Goal: Transaction & Acquisition: Purchase product/service

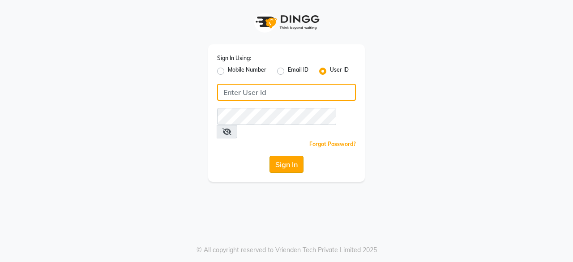
type input "oshabeautybar"
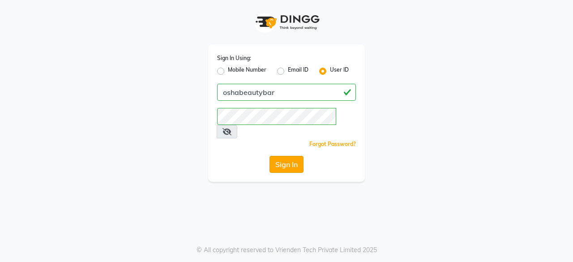
click at [291, 156] on button "Sign In" at bounding box center [287, 164] width 34 height 17
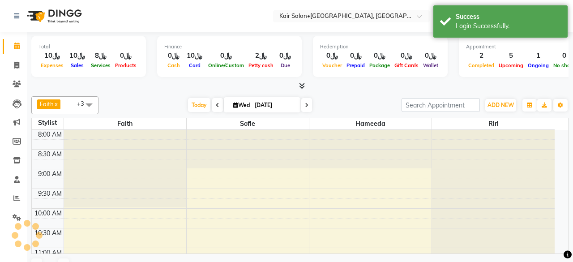
select select "en"
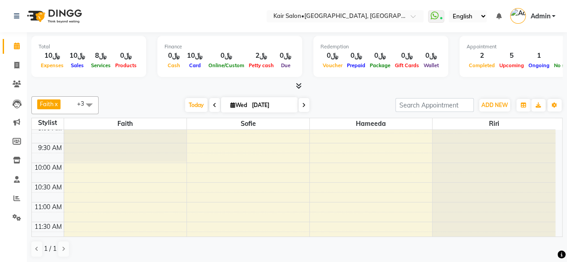
scroll to position [90, 0]
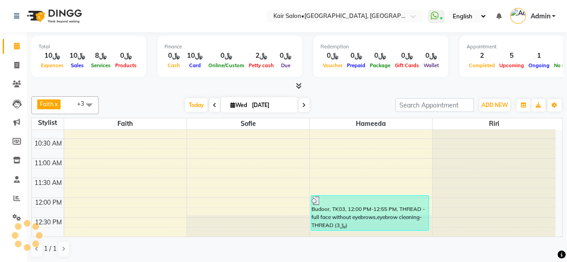
click at [230, 103] on icon at bounding box center [232, 105] width 5 height 6
select select "9"
select select "2025"
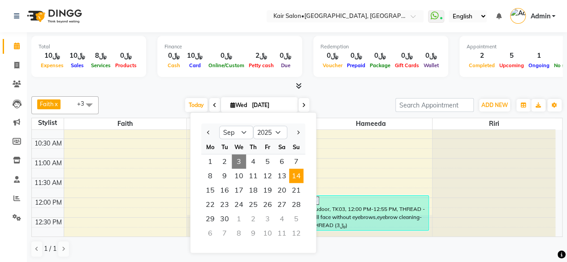
click at [299, 175] on span "14" at bounding box center [296, 176] width 14 height 14
type input "[DATE]"
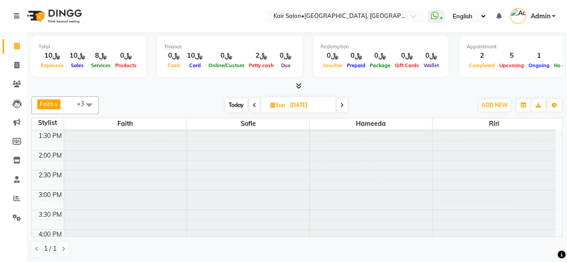
scroll to position [260, 0]
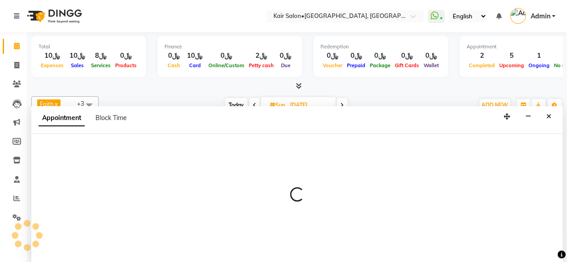
scroll to position [0, 0]
select select "58893"
select select "tentative"
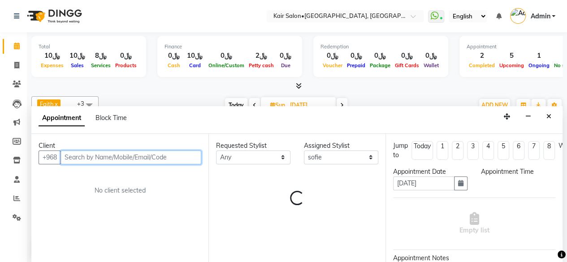
select select "990"
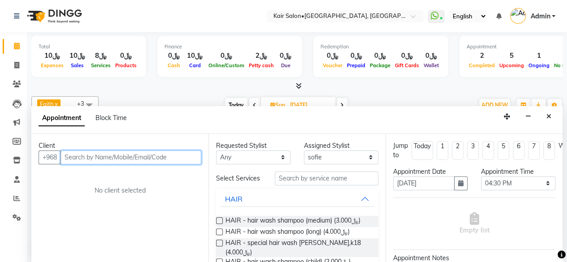
click at [176, 162] on input "text" at bounding box center [130, 158] width 141 height 14
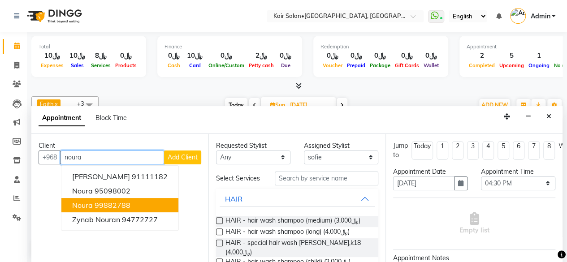
click at [135, 203] on button "Noura 99882788" at bounding box center [119, 205] width 117 height 14
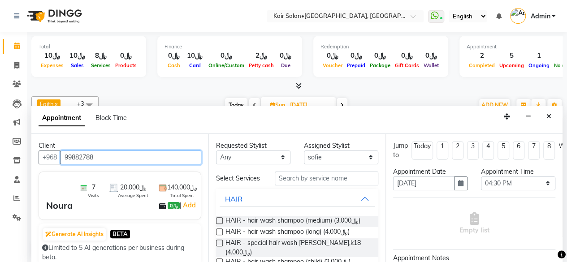
type input "99882788"
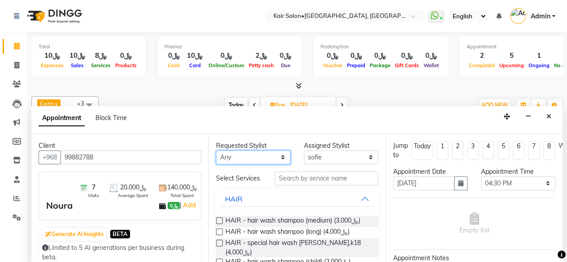
click at [281, 153] on select "Any Faith HABSATBEE [PERSON_NAME] Madam [PERSON_NAME] Madam [PERSON_NAME] Madam…" at bounding box center [253, 158] width 74 height 14
select select "58893"
click at [216, 151] on select "Any Faith HABSATBEE [PERSON_NAME] Madam [PERSON_NAME] Madam [PERSON_NAME] Madam…" at bounding box center [253, 158] width 74 height 14
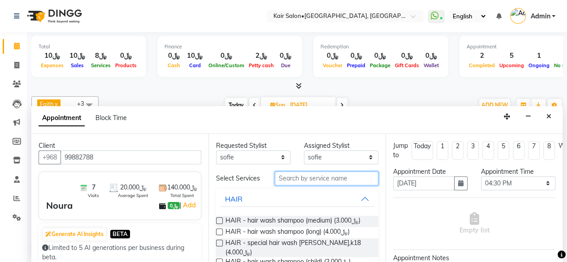
click at [306, 178] on input "text" at bounding box center [326, 179] width 103 height 14
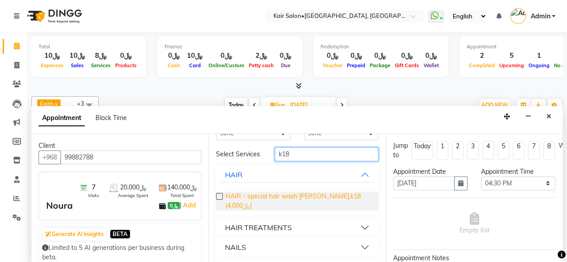
scroll to position [69, 0]
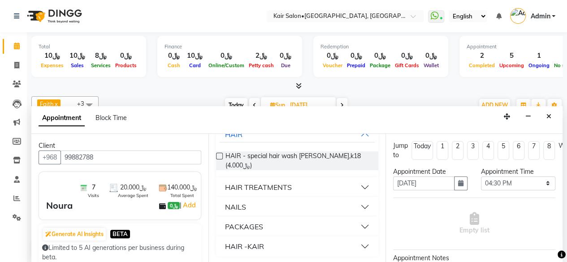
type input "k18"
click at [362, 185] on button "HAIR TREATMENTS" at bounding box center [297, 187] width 155 height 16
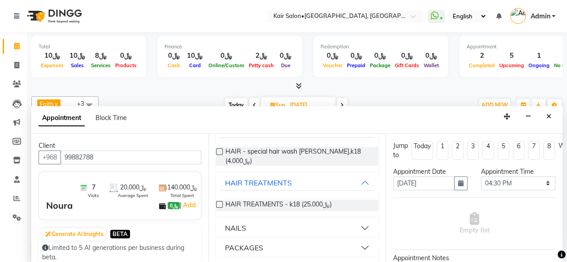
click at [220, 206] on label at bounding box center [219, 204] width 7 height 7
click at [220, 206] on input "checkbox" at bounding box center [219, 206] width 6 height 6
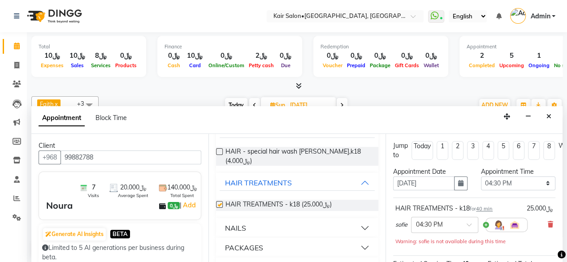
checkbox input "false"
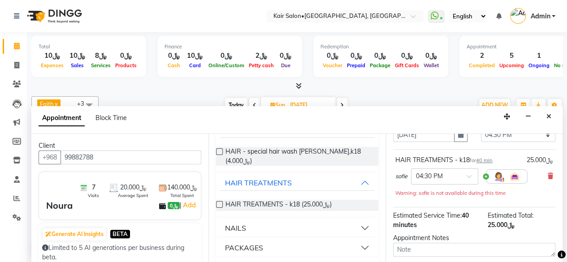
scroll to position [116, 0]
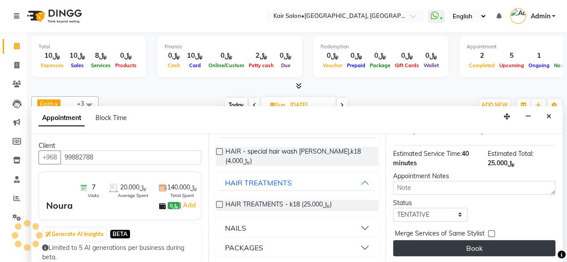
click at [477, 240] on button "Book" at bounding box center [474, 248] width 162 height 16
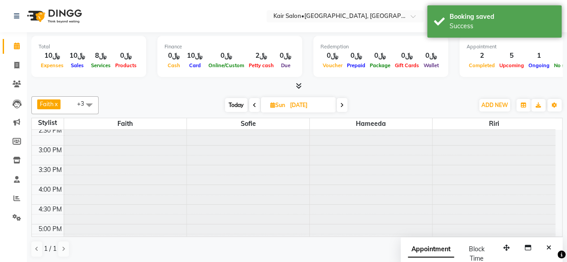
scroll to position [0, 0]
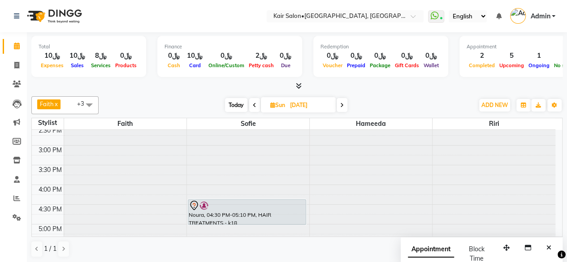
click at [240, 103] on span "Today" at bounding box center [236, 105] width 22 height 14
type input "[DATE]"
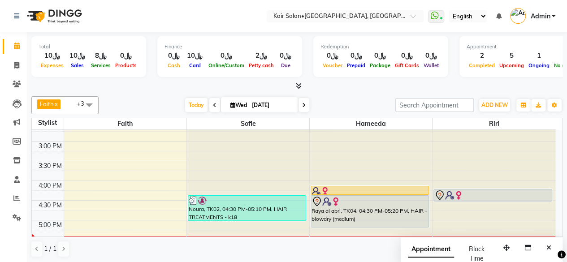
scroll to position [260, 0]
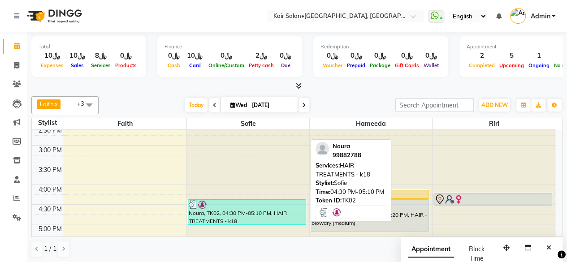
click at [263, 212] on div "Noura, TK02, 04:30 PM-05:10 PM, HAIR TREATMENTS - k18" at bounding box center [246, 212] width 117 height 25
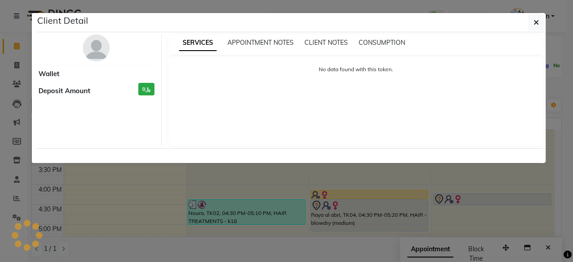
select select "3"
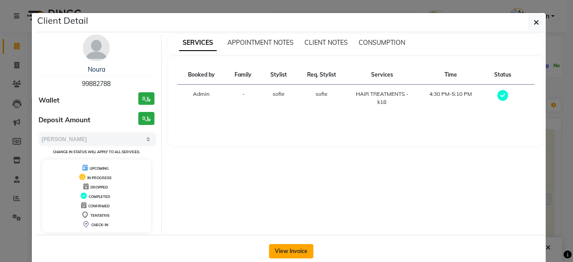
click at [290, 248] on button "View Invoice" at bounding box center [291, 251] width 44 height 14
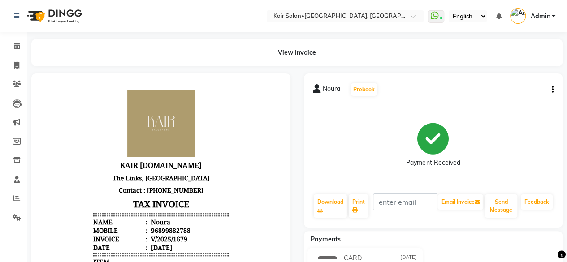
click at [550, 89] on button "button" at bounding box center [550, 89] width 5 height 9
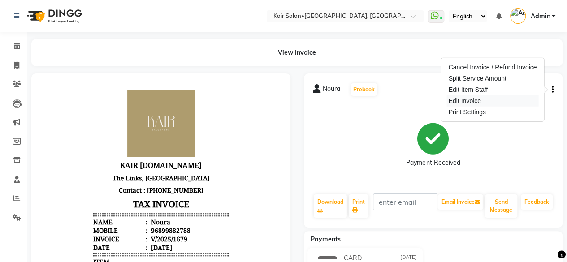
click at [489, 102] on div "Edit Invoice" at bounding box center [492, 100] width 92 height 11
select select "service"
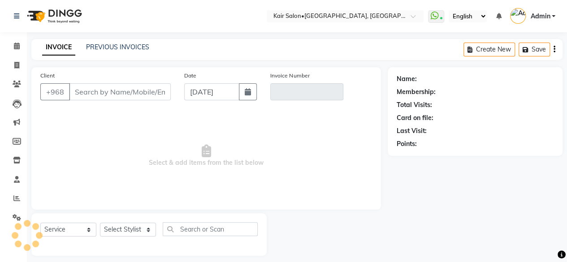
scroll to position [7, 0]
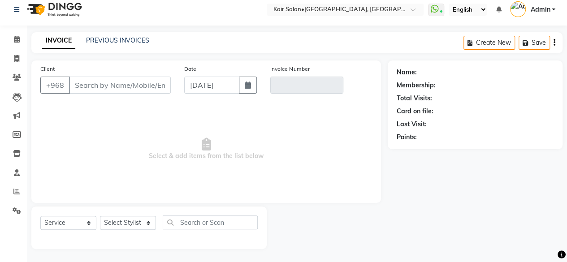
type input "99882788"
type input "V/2025/1679"
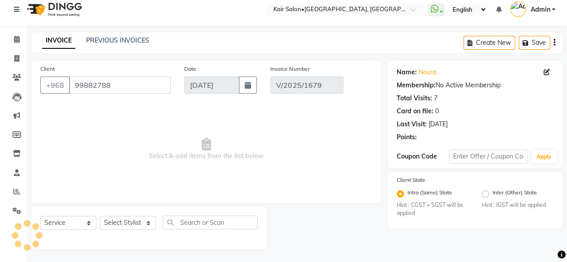
select select "select"
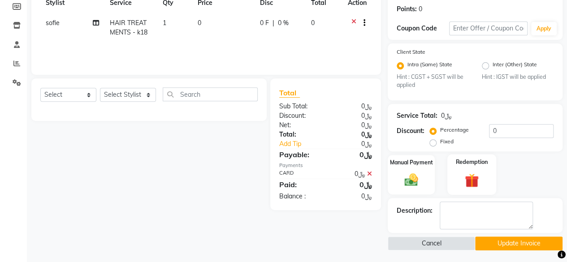
scroll to position [135, 0]
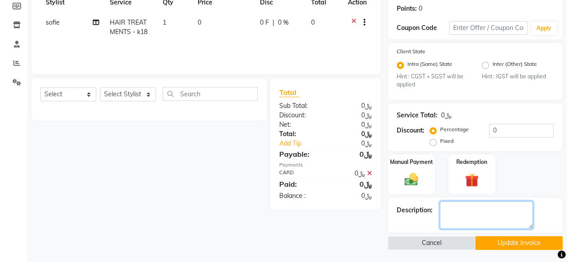
click at [481, 211] on textarea at bounding box center [486, 215] width 93 height 28
type textarea "5th session"
click at [514, 236] on button "Update Invoice" at bounding box center [518, 243] width 87 height 14
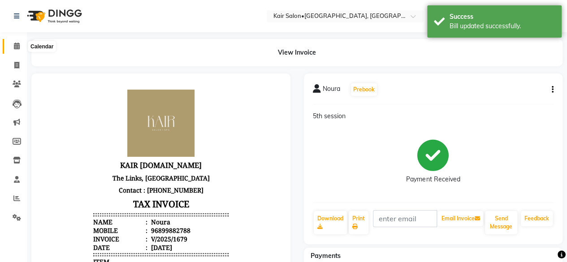
click at [16, 44] on icon at bounding box center [17, 46] width 6 height 7
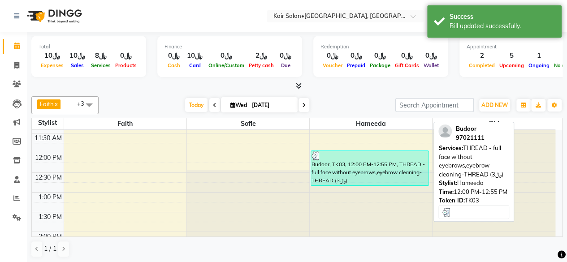
scroll to position [269, 0]
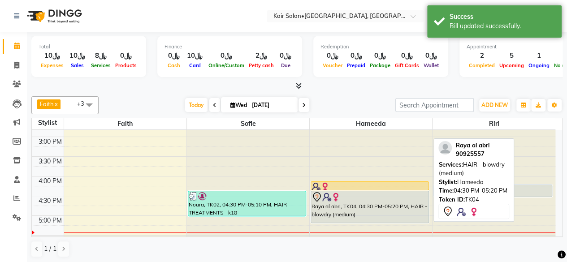
click at [342, 205] on div "Raya al abri, TK04, 04:30 PM-05:20 PM, HAIR - blowdry (medium)" at bounding box center [369, 206] width 117 height 31
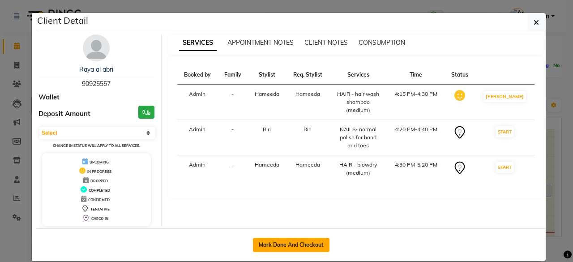
click at [278, 243] on button "Mark Done And Checkout" at bounding box center [291, 245] width 77 height 14
select select "service"
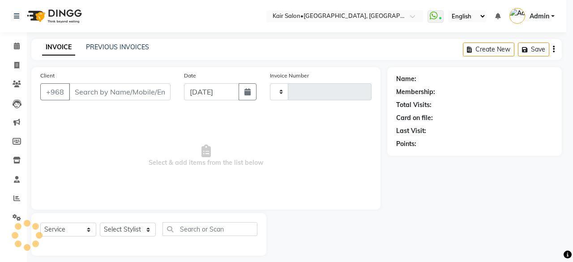
type input "1680"
select select "6490"
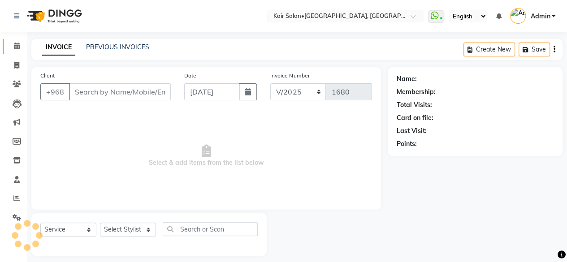
type input "90925557"
select select "89249"
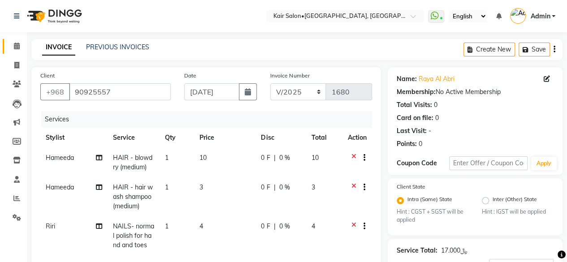
scroll to position [165, 0]
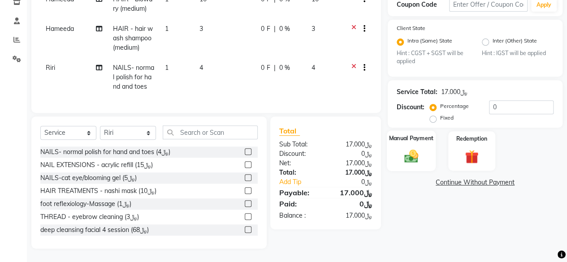
click at [409, 150] on img at bounding box center [411, 156] width 23 height 16
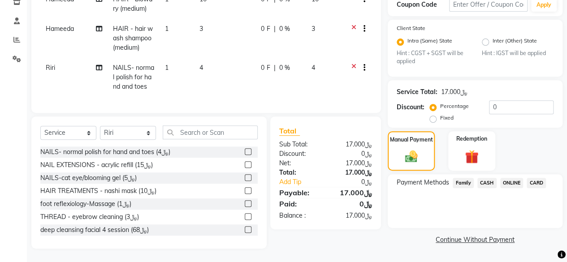
click at [536, 178] on span "CARD" at bounding box center [535, 183] width 19 height 10
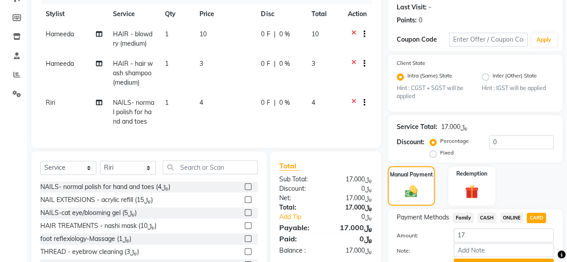
scroll to position [168, 0]
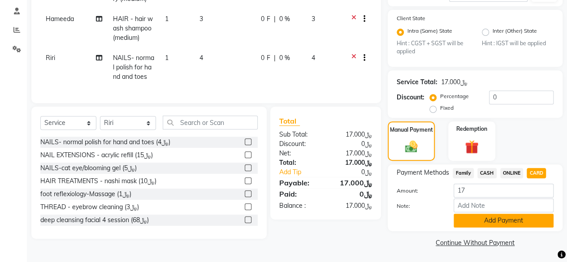
click at [495, 221] on button "Add Payment" at bounding box center [503, 221] width 100 height 14
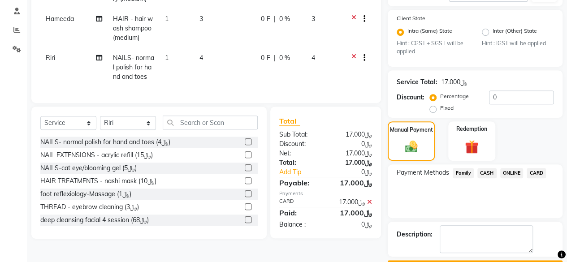
scroll to position [193, 0]
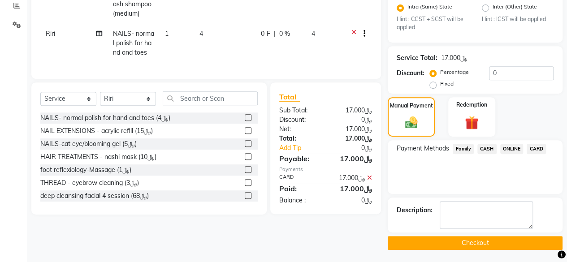
click at [478, 241] on button "Checkout" at bounding box center [475, 243] width 175 height 14
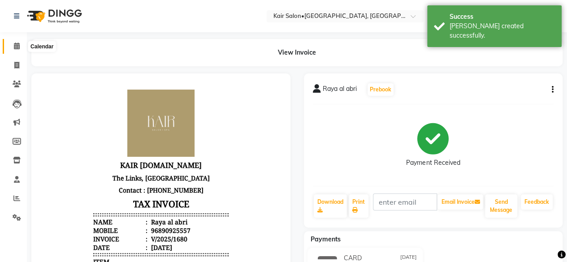
click at [19, 45] on icon at bounding box center [17, 46] width 6 height 7
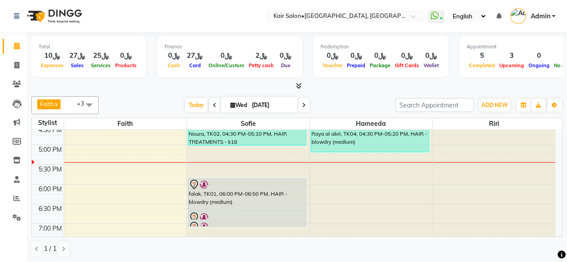
scroll to position [358, 0]
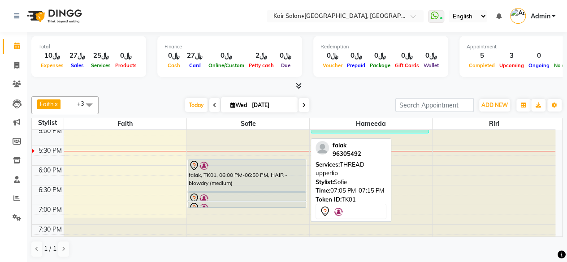
click at [246, 203] on div at bounding box center [247, 208] width 116 height 11
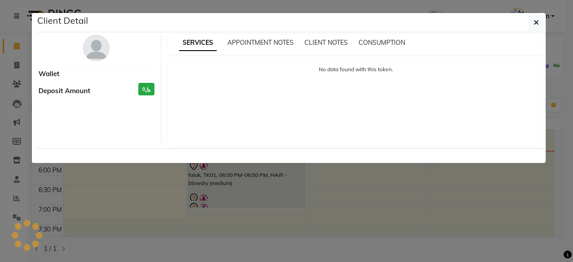
select select "7"
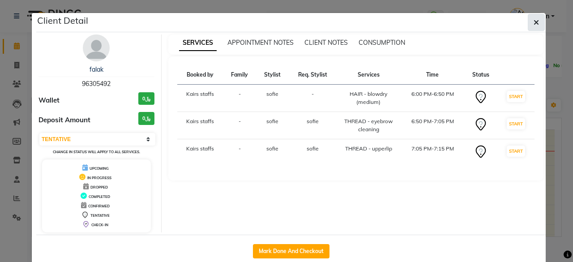
click at [535, 23] on icon "button" at bounding box center [536, 22] width 5 height 7
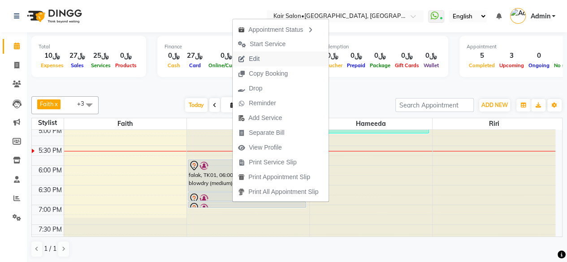
click at [266, 60] on button "Edit" at bounding box center [281, 59] width 96 height 15
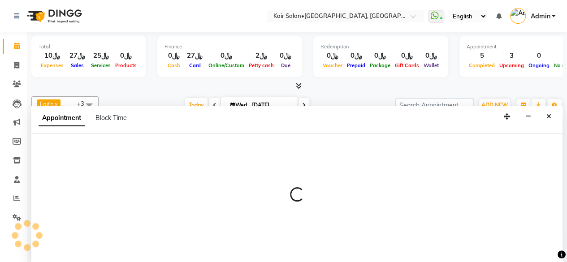
scroll to position [0, 0]
select select "tentative"
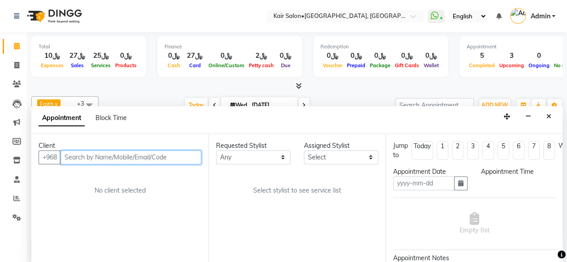
type input "[DATE]"
select select "1080"
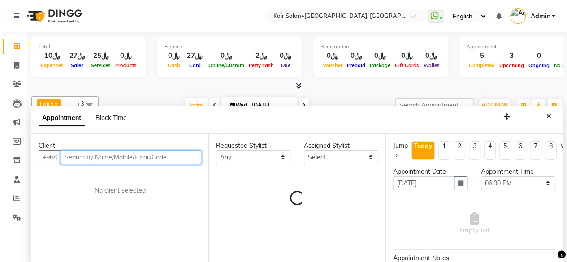
select select "58893"
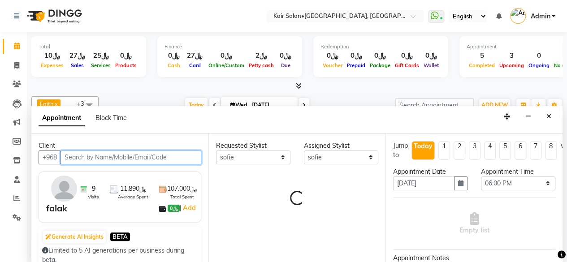
select select "3223"
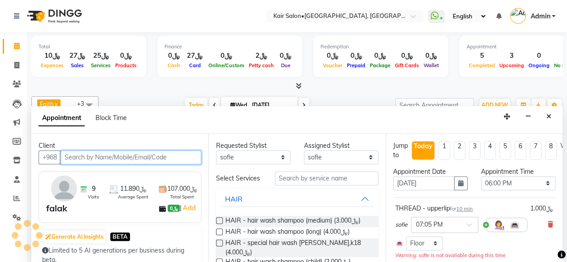
select select "3223"
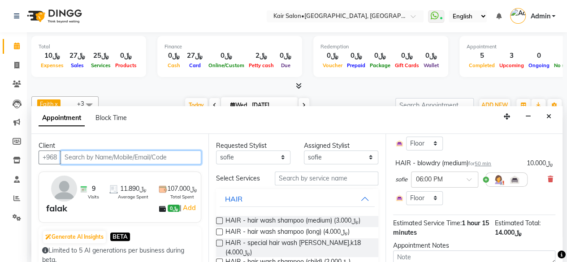
scroll to position [184, 0]
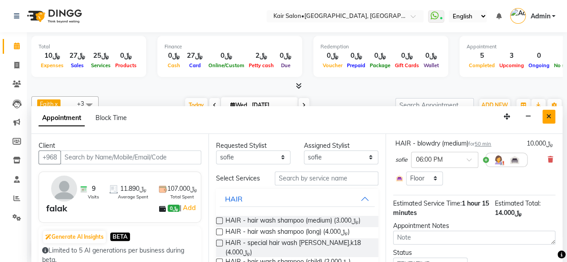
click at [548, 114] on icon "Close" at bounding box center [548, 116] width 5 height 6
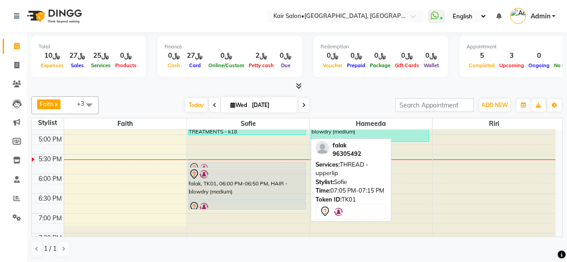
drag, startPoint x: 248, startPoint y: 210, endPoint x: 241, endPoint y: 160, distance: 50.2
click at [241, 160] on div "Noura, TK02, 04:30 PM-05:10 PM, HAIR TREATMENTS - k18 falak, TK01, 06:00 PM-06:…" at bounding box center [248, 95] width 122 height 630
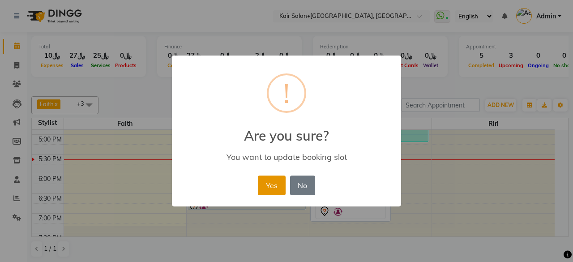
click at [267, 184] on button "Yes" at bounding box center [271, 186] width 27 height 20
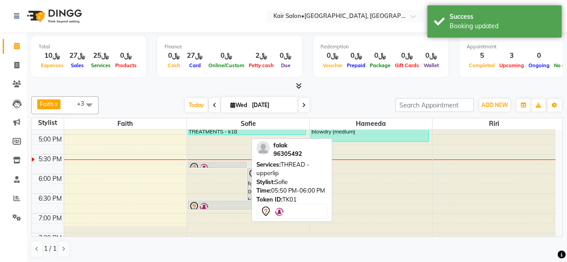
click at [235, 163] on div at bounding box center [217, 168] width 57 height 11
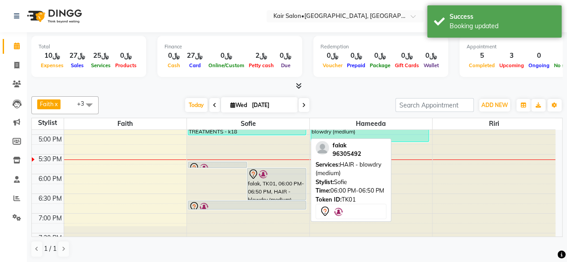
click at [272, 177] on div at bounding box center [276, 174] width 57 height 11
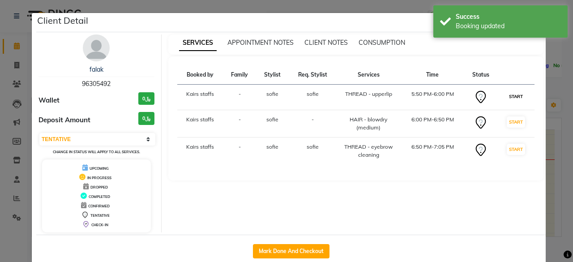
click at [514, 95] on button "START" at bounding box center [516, 96] width 18 height 11
select select "select"
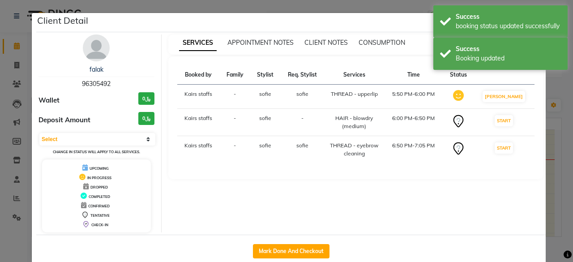
click at [549, 109] on ngb-modal-window "Client Detail falak 96305492 Wallet ﷼0 Deposit Amount ﷼0 Select IN SERVICE CONF…" at bounding box center [286, 131] width 573 height 262
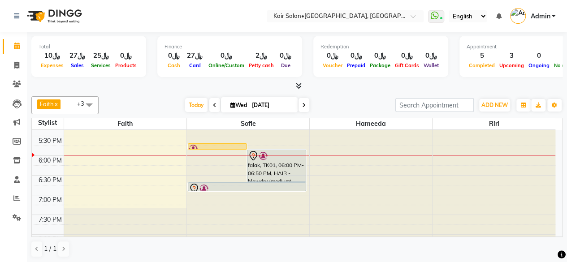
scroll to position [350, 0]
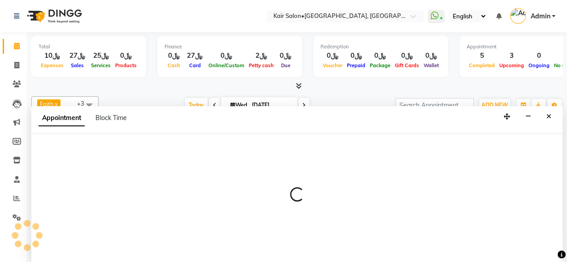
select select "66378"
select select "1095"
select select "tentative"
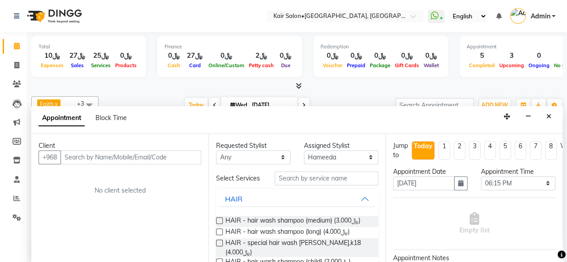
click at [117, 155] on input "text" at bounding box center [130, 158] width 141 height 14
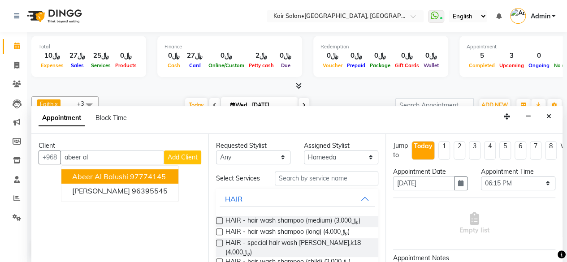
click at [142, 175] on ngb-highlight "97774145" at bounding box center [148, 176] width 36 height 9
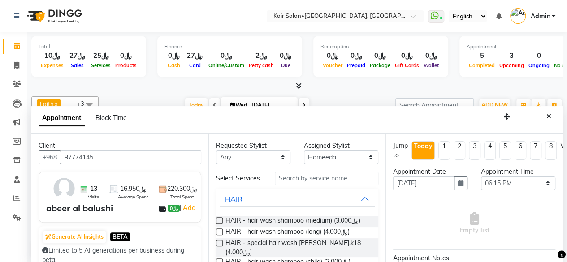
type input "97774145"
click at [275, 156] on select "Any Faith HABSATBEE [PERSON_NAME] Madam [PERSON_NAME] Madam [PERSON_NAME] Madam…" at bounding box center [253, 158] width 74 height 14
select select "66378"
click at [216, 151] on select "Any Faith HABSATBEE [PERSON_NAME] Madam [PERSON_NAME] Madam [PERSON_NAME] Madam…" at bounding box center [253, 158] width 74 height 14
click at [308, 182] on input "text" at bounding box center [326, 179] width 103 height 14
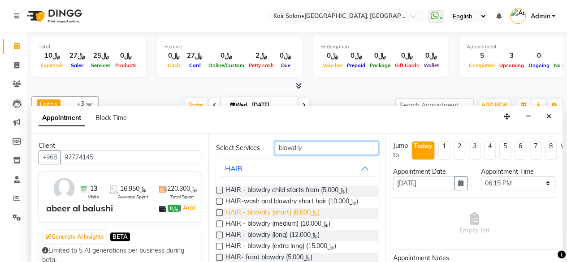
scroll to position [45, 0]
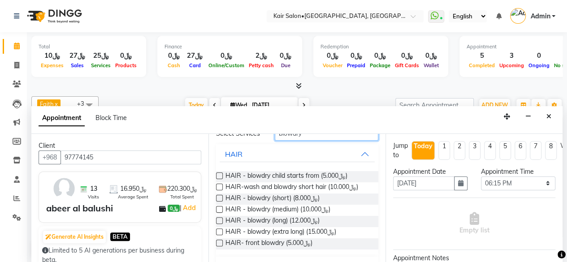
type input "blowdry"
click at [218, 222] on label at bounding box center [219, 220] width 7 height 7
click at [218, 222] on input "checkbox" at bounding box center [219, 222] width 6 height 6
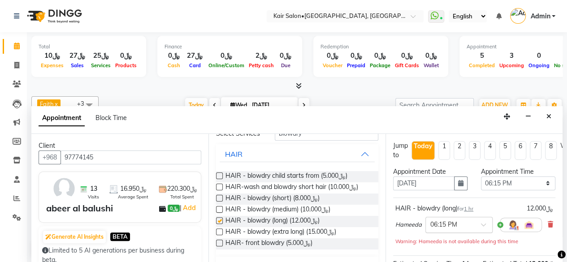
checkbox input "false"
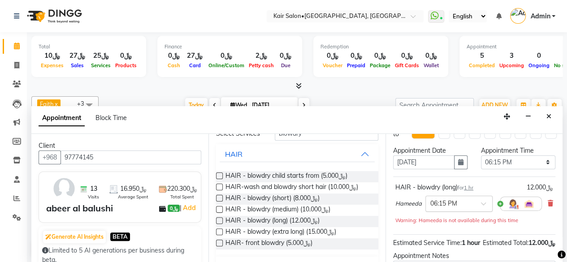
scroll to position [116, 0]
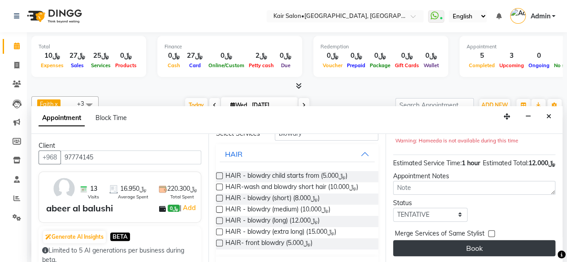
click at [467, 240] on button "Book" at bounding box center [474, 248] width 162 height 16
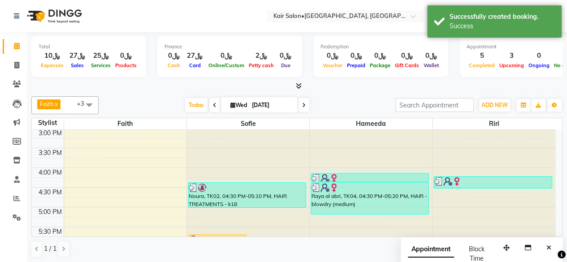
scroll to position [395, 0]
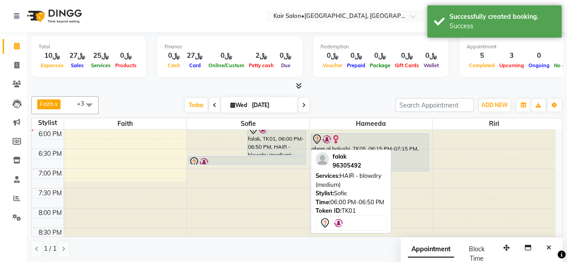
click at [274, 147] on div "falak, TK01, 06:00 PM-06:50 PM, HAIR - blowdry (medium)" at bounding box center [276, 139] width 58 height 31
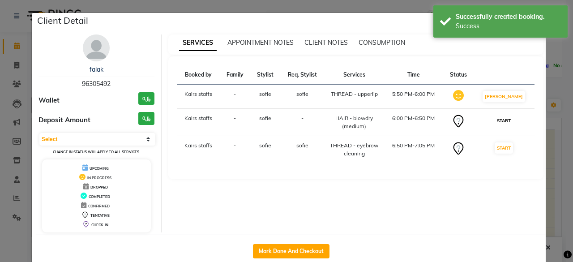
click at [508, 119] on button "START" at bounding box center [504, 120] width 18 height 11
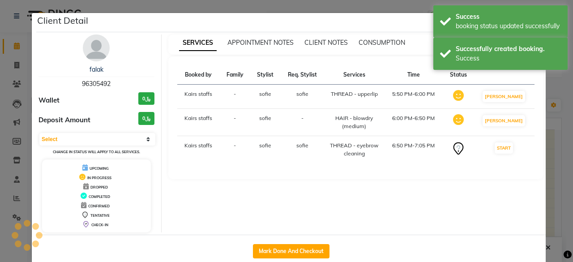
click at [559, 116] on ngb-modal-window "Client Detail falak 96305492 Wallet ﷼0 Deposit Amount ﷼0 Select IN SERVICE CONF…" at bounding box center [286, 131] width 573 height 262
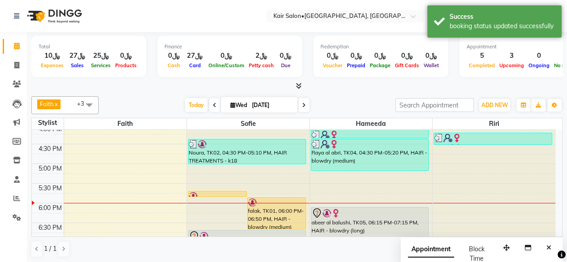
scroll to position [334, 0]
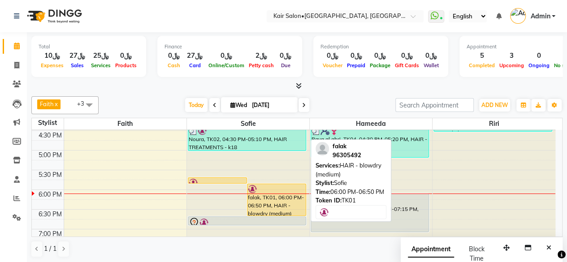
click at [279, 196] on div "falak, TK01, 06:00 PM-06:50 PM, HAIR - blowdry (medium)" at bounding box center [276, 199] width 58 height 31
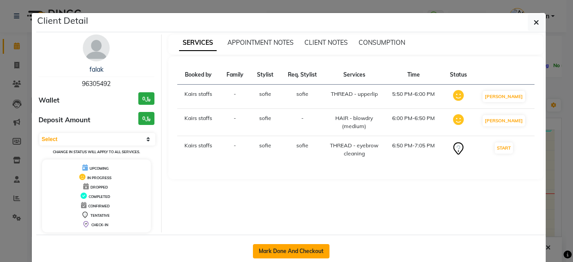
click at [297, 253] on button "Mark Done And Checkout" at bounding box center [291, 251] width 77 height 14
select select "service"
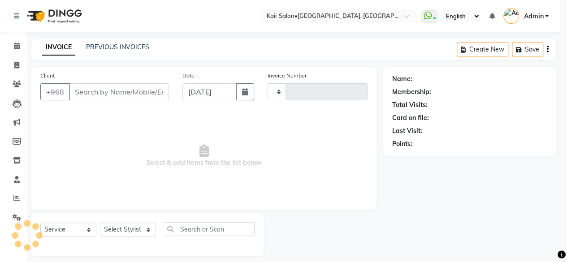
type input "1681"
select select "6490"
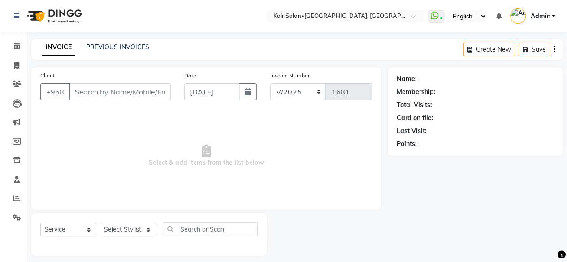
type input "96305492"
select select "58893"
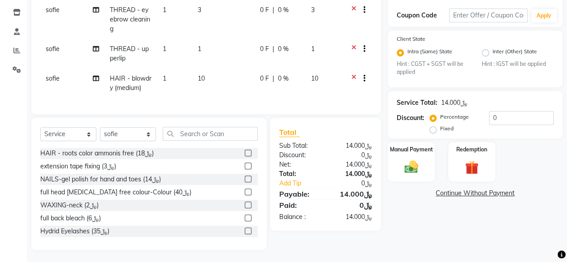
scroll to position [155, 0]
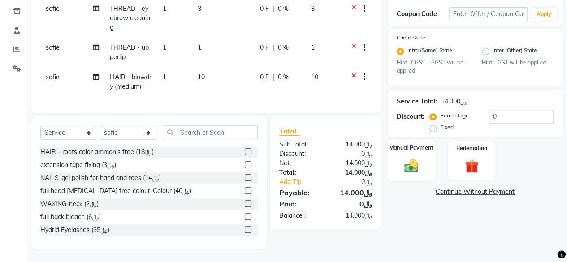
click at [414, 161] on img at bounding box center [411, 166] width 23 height 16
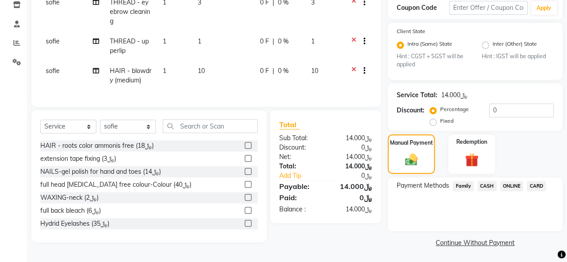
click at [536, 186] on span "CARD" at bounding box center [535, 186] width 19 height 10
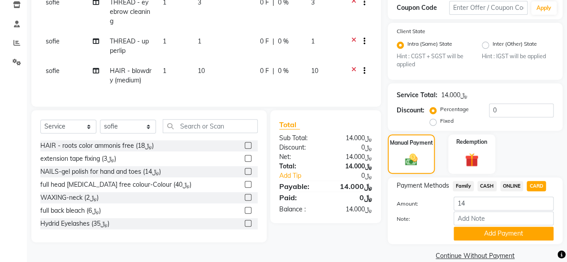
scroll to position [168, 0]
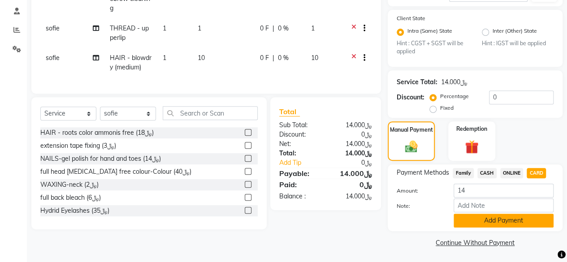
click at [488, 219] on button "Add Payment" at bounding box center [503, 221] width 100 height 14
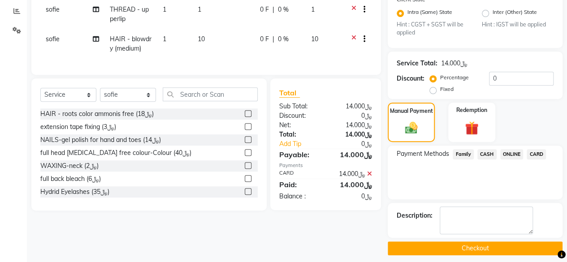
scroll to position [193, 0]
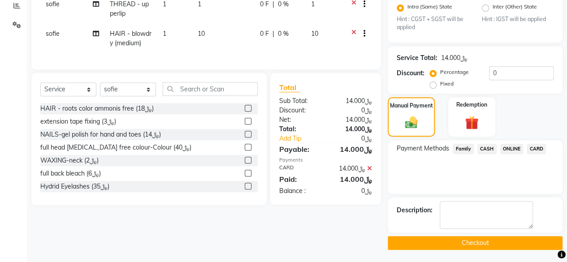
click at [479, 240] on button "Checkout" at bounding box center [475, 243] width 175 height 14
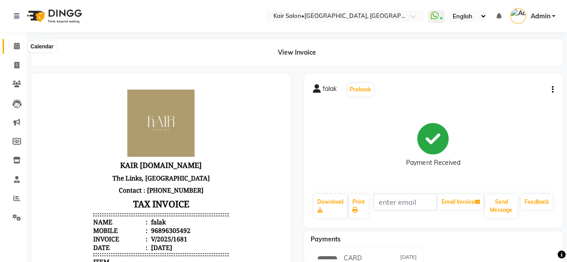
click at [18, 45] on icon at bounding box center [17, 46] width 6 height 7
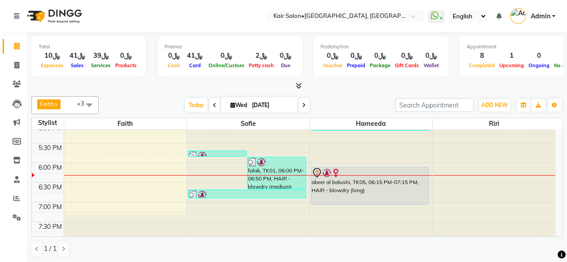
scroll to position [358, 0]
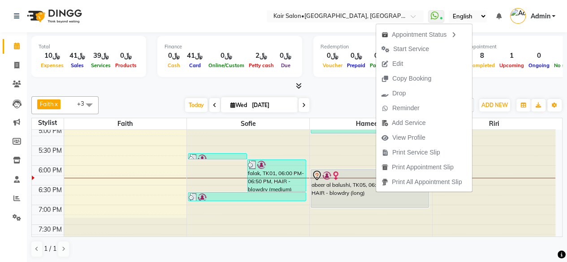
click at [401, 66] on span "Edit" at bounding box center [397, 63] width 11 height 9
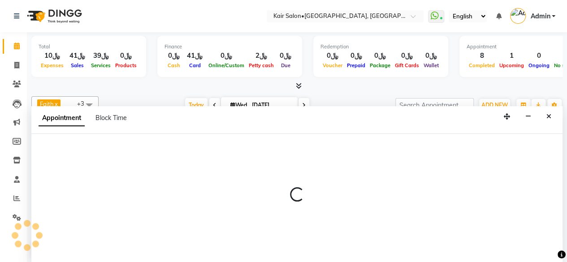
scroll to position [0, 0]
select select "tentative"
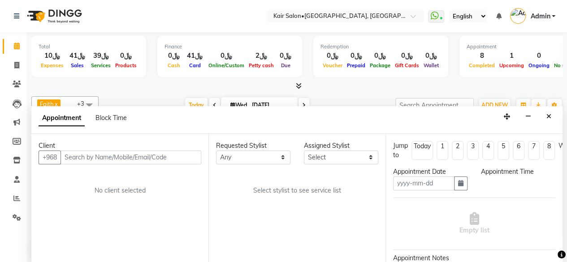
type input "[DATE]"
select select "1095"
select select "66378"
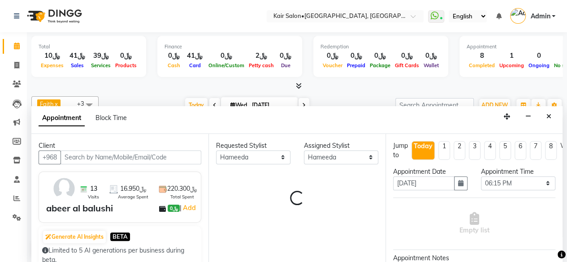
select select "3223"
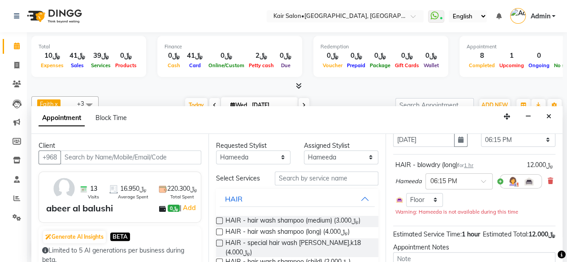
scroll to position [30, 0]
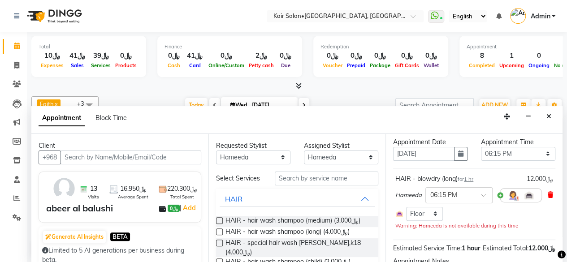
click at [547, 192] on icon at bounding box center [549, 195] width 5 height 6
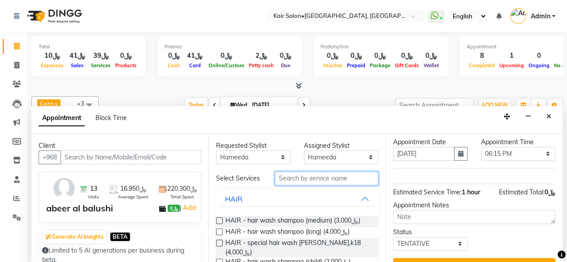
click at [354, 182] on input "text" at bounding box center [326, 179] width 103 height 14
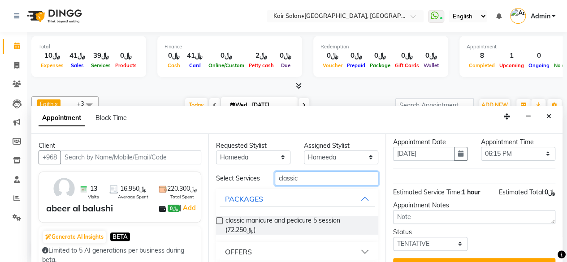
type input "classic"
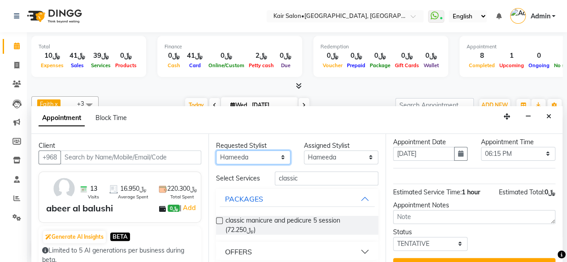
click at [274, 152] on select "Any Faith HABSATBEE [PERSON_NAME] Madam [PERSON_NAME] Madam [PERSON_NAME] Madam…" at bounding box center [253, 158] width 74 height 14
select select "89249"
click at [216, 151] on select "Any Faith HABSATBEE [PERSON_NAME] Madam [PERSON_NAME] Madam [PERSON_NAME] Madam…" at bounding box center [253, 158] width 74 height 14
select select "89249"
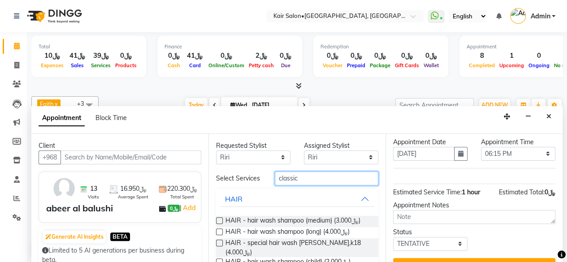
click at [304, 179] on input "classic" at bounding box center [326, 179] width 103 height 14
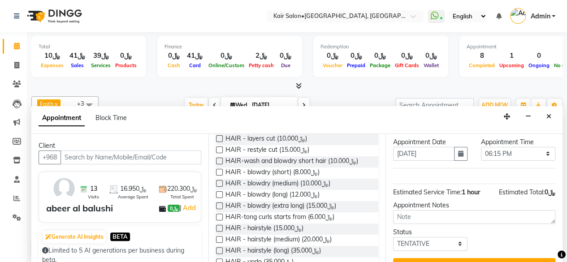
scroll to position [0, 0]
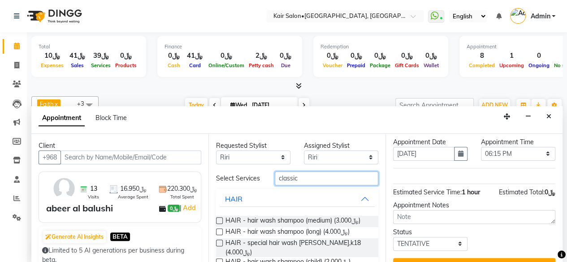
click at [331, 176] on input "classic" at bounding box center [326, 179] width 103 height 14
type input "c"
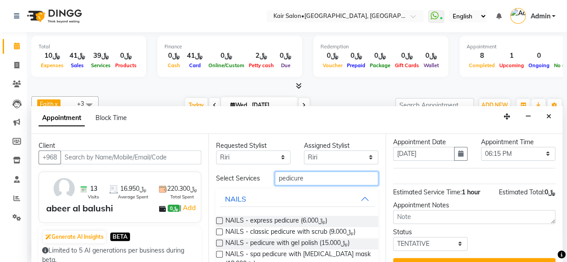
type input "pedicure"
click at [220, 234] on label at bounding box center [219, 231] width 7 height 7
click at [220, 234] on input "checkbox" at bounding box center [219, 233] width 6 height 6
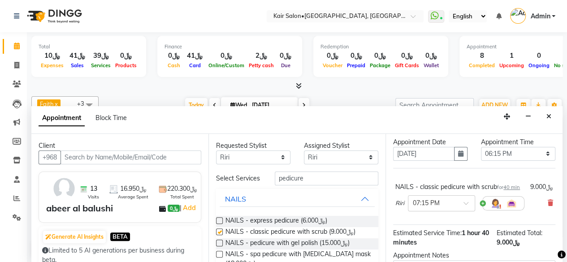
checkbox input "false"
click at [318, 185] on div "Select Services pedicure" at bounding box center [297, 179] width 176 height 14
click at [316, 181] on input "pedicure" at bounding box center [326, 179] width 103 height 14
type input "p"
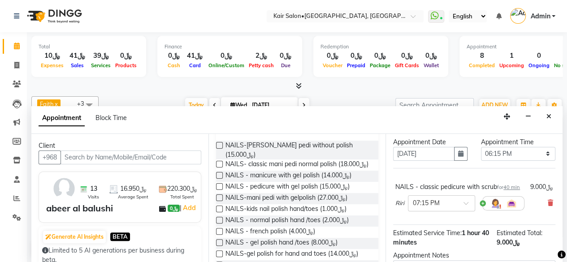
scroll to position [90, 0]
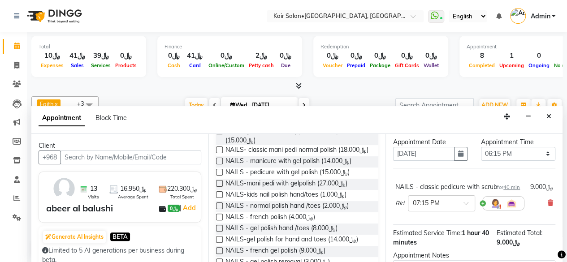
type input "polish"
click at [219, 209] on label at bounding box center [219, 206] width 7 height 7
click at [219, 210] on input "checkbox" at bounding box center [219, 207] width 6 height 6
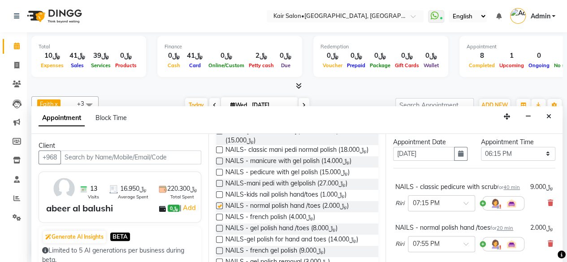
checkbox input "false"
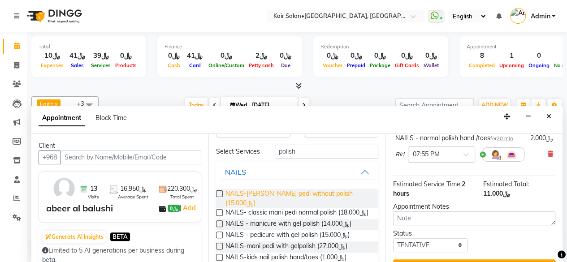
scroll to position [0, 0]
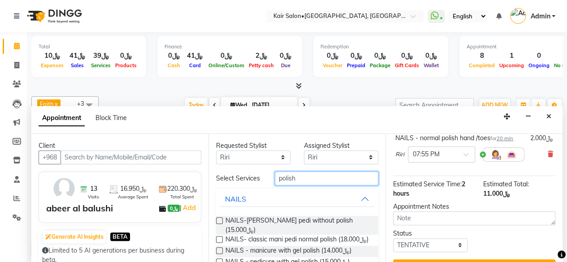
click at [304, 177] on input "polish" at bounding box center [326, 179] width 103 height 14
type input "p"
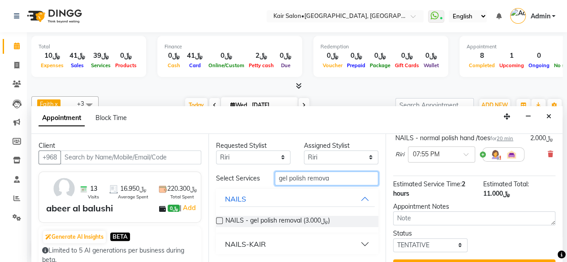
type input "gel polish remova"
click at [219, 218] on label at bounding box center [219, 220] width 7 height 7
click at [219, 219] on input "checkbox" at bounding box center [219, 222] width 6 height 6
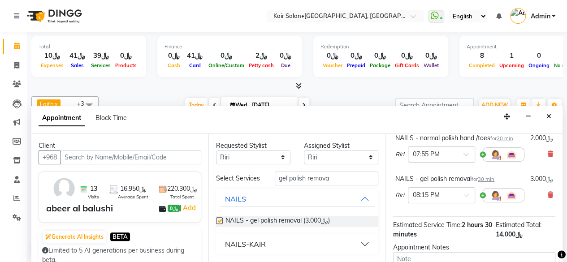
checkbox input "false"
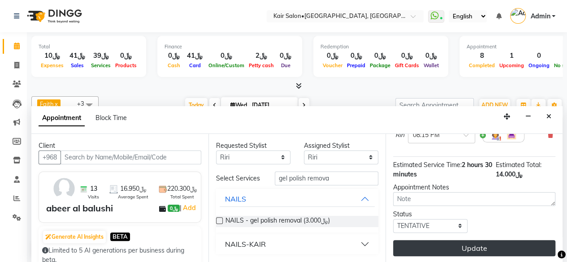
scroll to position [195, 0]
click at [460, 240] on button "Update" at bounding box center [474, 248] width 162 height 16
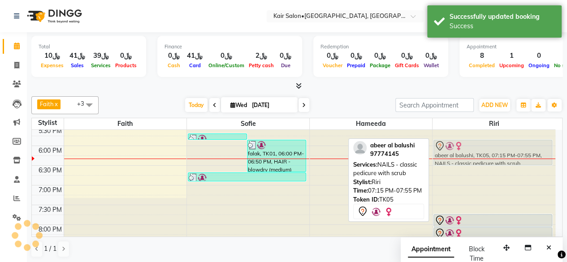
scroll to position [375, 0]
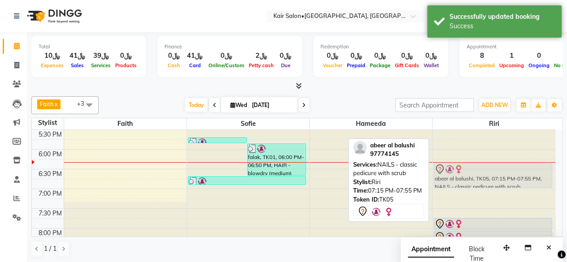
drag, startPoint x: 491, startPoint y: 180, endPoint x: 499, endPoint y: 168, distance: 14.4
click at [499, 168] on div "Raya al abri, TK04, 04:20 PM-04:40 PM, NAILS- normal polish for hand and toes a…" at bounding box center [493, 70] width 123 height 630
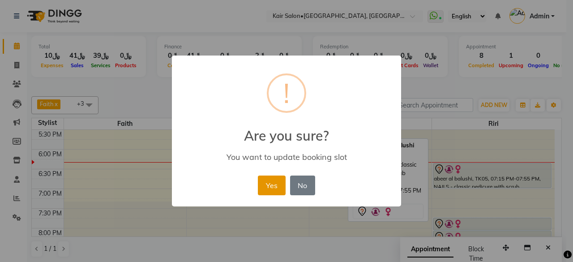
click at [274, 182] on button "Yes" at bounding box center [271, 186] width 27 height 20
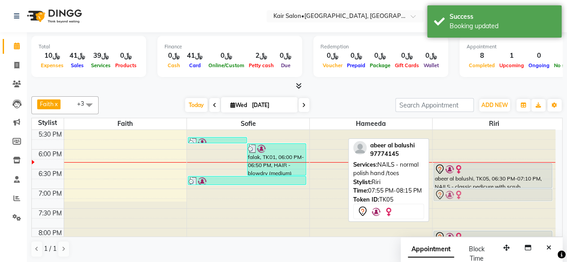
drag, startPoint x: 484, startPoint y: 220, endPoint x: 484, endPoint y: 190, distance: 30.5
click at [484, 190] on div "Raya al abri, TK04, 04:20 PM-04:40 PM, NAILS- normal polish for hand and toes a…" at bounding box center [493, 70] width 123 height 630
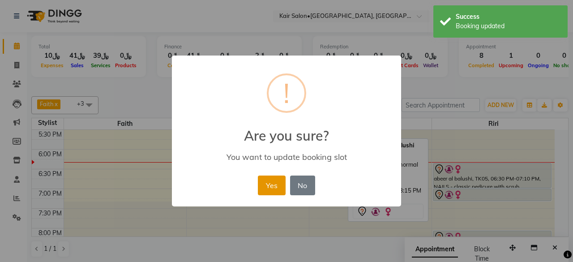
click at [271, 190] on button "Yes" at bounding box center [271, 186] width 27 height 20
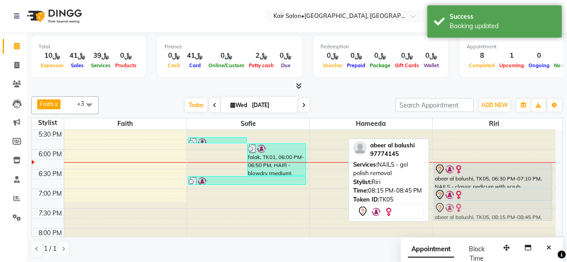
drag, startPoint x: 459, startPoint y: 233, endPoint x: 471, endPoint y: 203, distance: 31.7
click at [471, 203] on div "Raya al abri, TK04, 04:20 PM-04:40 PM, NAILS- normal polish for hand and toes a…" at bounding box center [493, 70] width 123 height 630
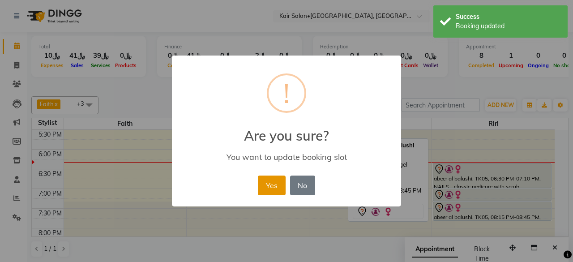
click at [271, 187] on button "Yes" at bounding box center [271, 186] width 27 height 20
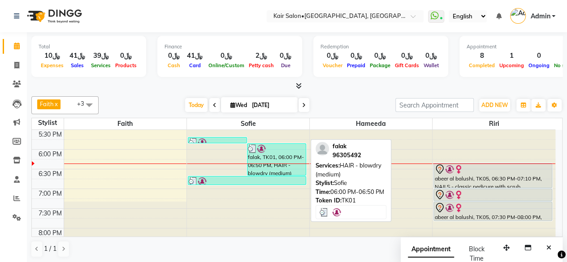
click at [268, 170] on div "falak, TK01, 06:00 PM-06:50 PM, HAIR - blowdry (medium)" at bounding box center [276, 159] width 58 height 31
click at [270, 170] on div "falak, TK01, 06:00 PM-06:50 PM, HAIR - blowdry (medium)" at bounding box center [276, 159] width 58 height 31
select select "3"
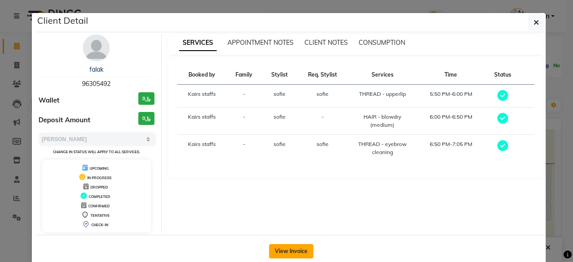
click at [291, 250] on button "View Invoice" at bounding box center [291, 251] width 44 height 14
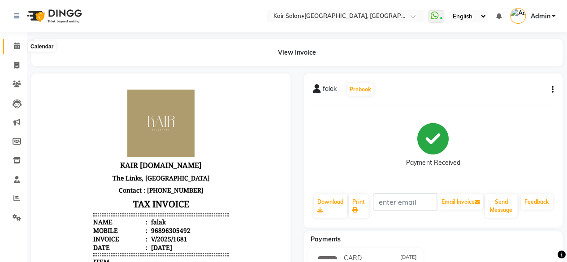
click at [16, 46] on icon at bounding box center [17, 46] width 6 height 7
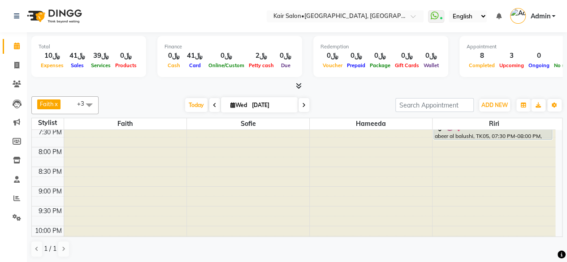
scroll to position [358, 0]
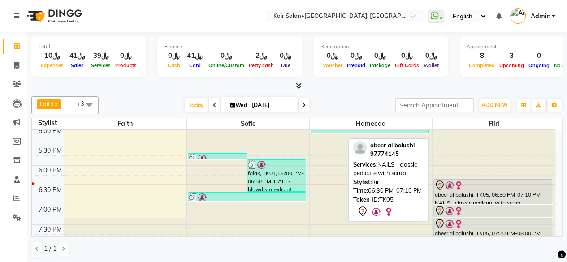
click at [471, 193] on div "abeer al balushi, TK05, 06:30 PM-07:10 PM, NAILS - classic pedicure with scrub" at bounding box center [493, 192] width 118 height 24
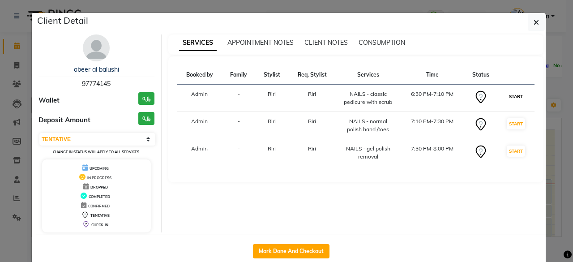
click at [511, 99] on button "START" at bounding box center [516, 96] width 18 height 11
click at [552, 95] on ngb-modal-window "Client Detail abeer al balushi 97774145 Wallet ﷼0 Deposit Amount ﷼0 Select IN S…" at bounding box center [286, 131] width 573 height 262
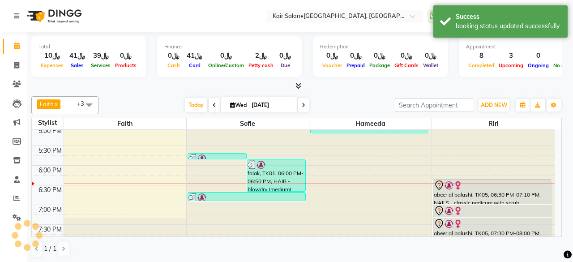
select select "select"
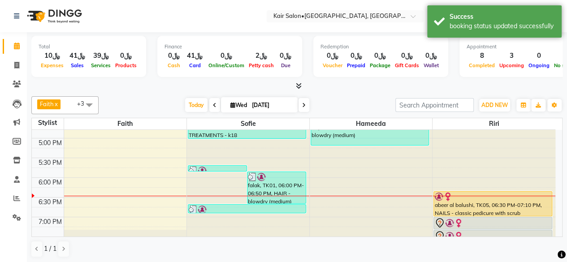
scroll to position [379, 0]
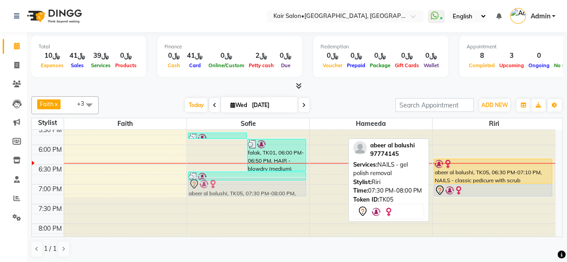
drag, startPoint x: 469, startPoint y: 206, endPoint x: 272, endPoint y: 186, distance: 198.1
click at [272, 186] on tr "falak, TK01, 05:50 PM-06:00 PM, THREAD - upperlip falak, TK01, 06:00 PM-06:50 P…" at bounding box center [293, 66] width 523 height 630
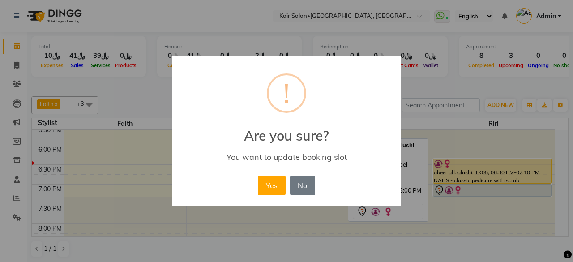
click at [268, 186] on button "Yes" at bounding box center [271, 186] width 27 height 20
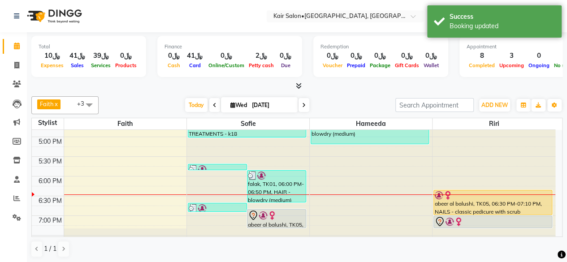
scroll to position [289, 0]
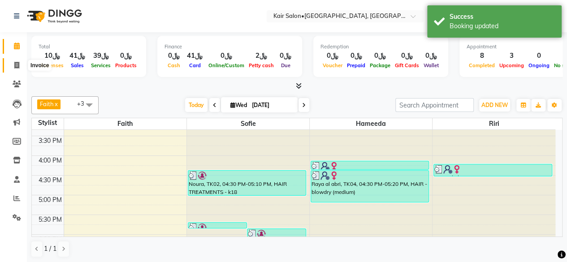
click at [17, 66] on icon at bounding box center [16, 65] width 5 height 7
select select "service"
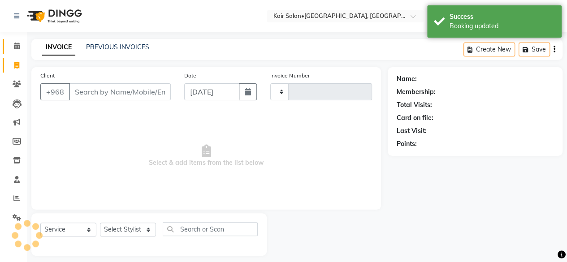
type input "1682"
select select "6490"
click at [77, 83] on input "Client" at bounding box center [120, 91] width 102 height 17
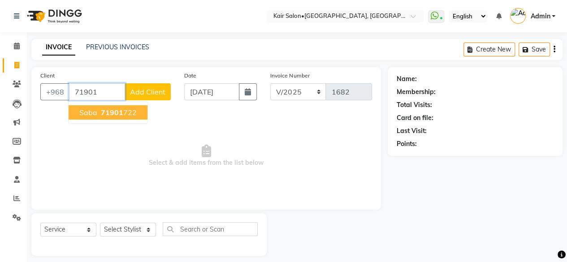
click at [121, 112] on ngb-highlight "71901 722" at bounding box center [118, 112] width 38 height 9
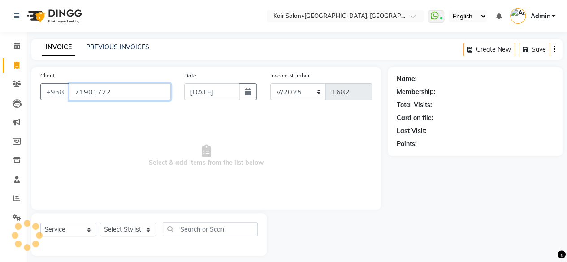
type input "71901722"
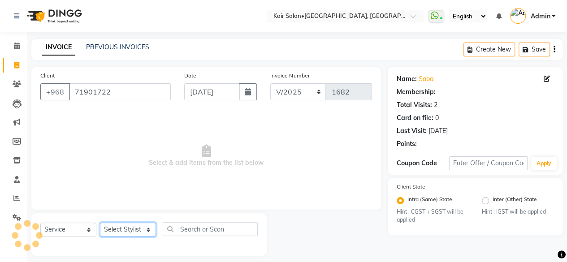
click at [146, 232] on select "Select Stylist Faith HABSATBEE [PERSON_NAME] staffs Madam [PERSON_NAME] Madam […" at bounding box center [128, 230] width 56 height 14
select select "49362"
click at [100, 223] on select "Select Stylist Faith HABSATBEE [PERSON_NAME] staffs Madam [PERSON_NAME] Madam […" at bounding box center [128, 230] width 56 height 14
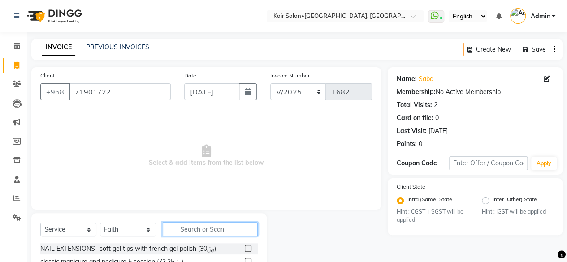
click at [202, 229] on input "text" at bounding box center [210, 229] width 95 height 14
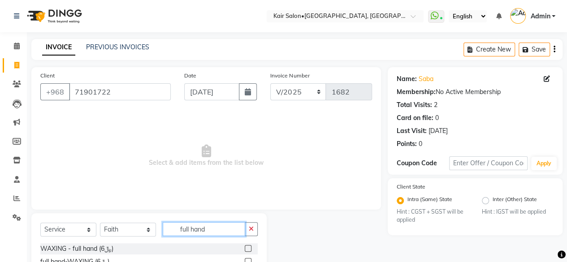
type input "full hand"
click at [246, 245] on label at bounding box center [248, 248] width 7 height 7
click at [246, 246] on input "checkbox" at bounding box center [248, 249] width 6 height 6
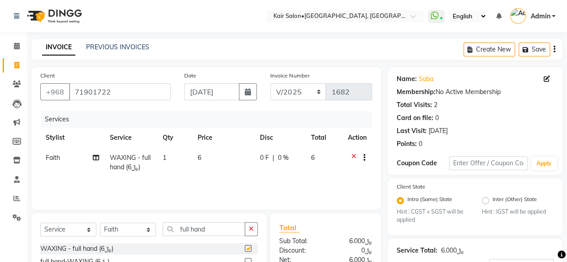
checkbox input "false"
click at [213, 230] on input "full hand" at bounding box center [204, 229] width 82 height 14
type input "f"
type input "half"
click at [249, 246] on label at bounding box center [248, 248] width 7 height 7
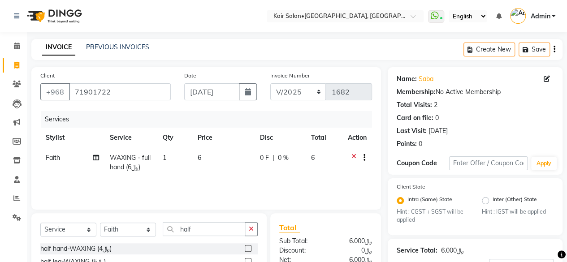
click at [249, 246] on input "checkbox" at bounding box center [248, 249] width 6 height 6
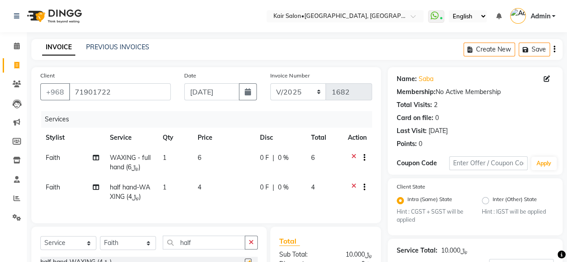
checkbox input "false"
click at [209, 248] on input "half" at bounding box center [204, 243] width 82 height 14
type input "h"
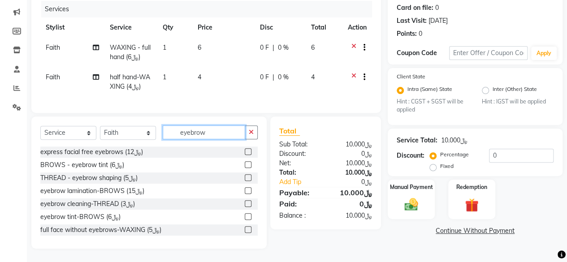
type input "eyebrow"
click at [245, 204] on label at bounding box center [248, 203] width 7 height 7
click at [245, 204] on input "checkbox" at bounding box center [248, 204] width 6 height 6
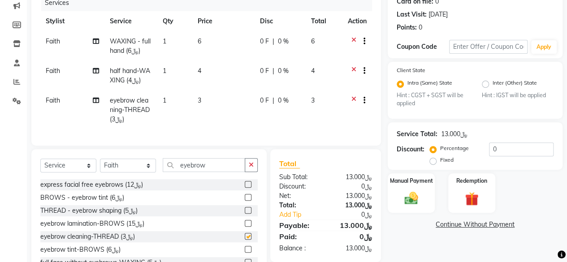
checkbox input "false"
click at [221, 172] on input "eyebrow" at bounding box center [204, 165] width 82 height 14
type input "e"
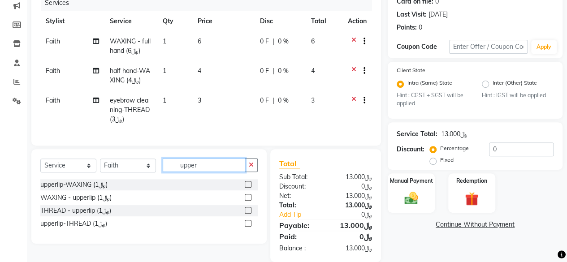
type input "upper"
click at [247, 188] on label at bounding box center [248, 184] width 7 height 7
click at [247, 188] on input "checkbox" at bounding box center [248, 185] width 6 height 6
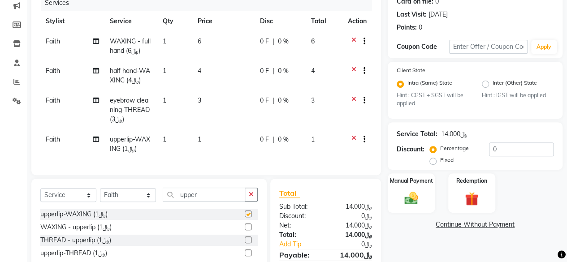
checkbox input "false"
click at [206, 199] on input "upper" at bounding box center [204, 195] width 82 height 14
type input "u"
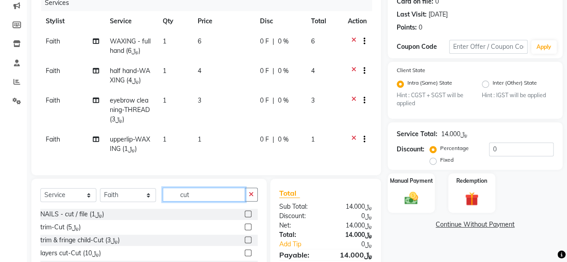
scroll to position [27, 0]
type input "cut"
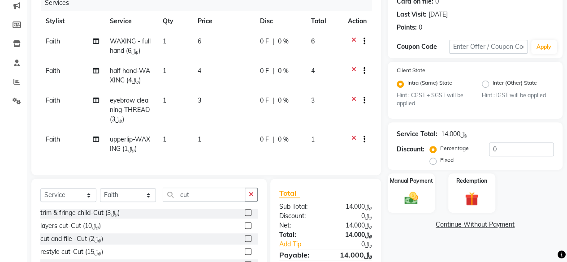
click at [245, 242] on label at bounding box center [248, 238] width 7 height 7
click at [245, 242] on input "checkbox" at bounding box center [248, 239] width 6 height 6
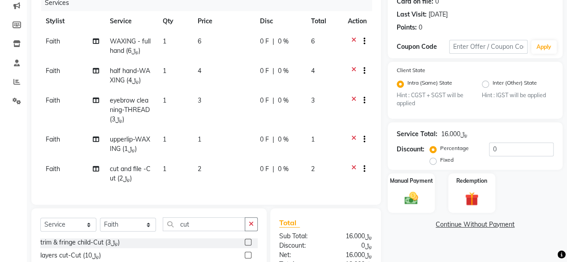
checkbox input "false"
click at [205, 231] on input "cut" at bounding box center [204, 224] width 82 height 14
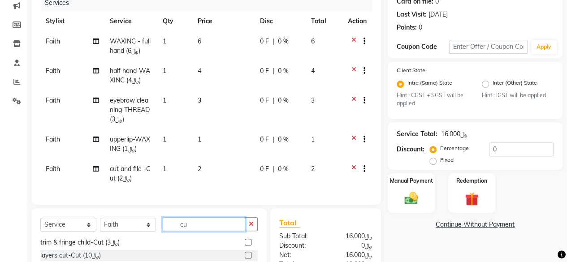
type input "c"
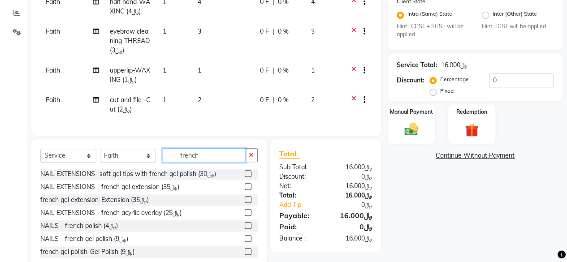
scroll to position [206, 0]
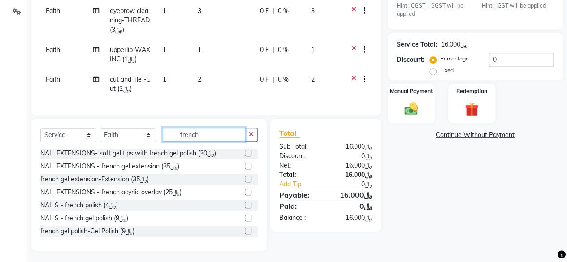
type input "french"
click at [245, 208] on label at bounding box center [248, 205] width 7 height 7
click at [245, 208] on input "checkbox" at bounding box center [248, 206] width 6 height 6
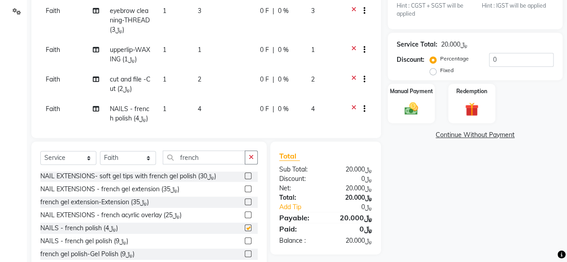
checkbox input "false"
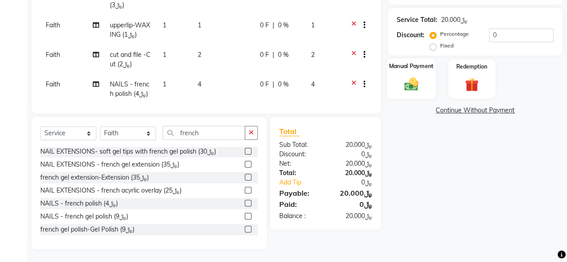
click at [409, 86] on img at bounding box center [411, 84] width 23 height 16
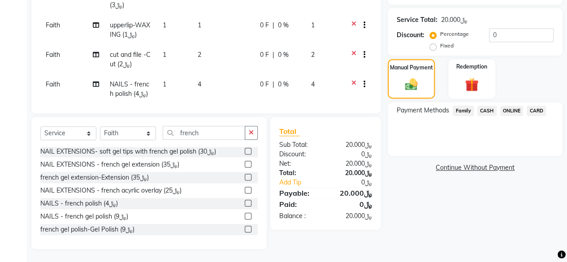
click at [539, 108] on span "CARD" at bounding box center [535, 111] width 19 height 10
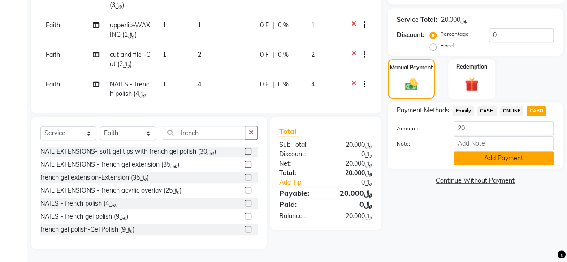
click at [485, 155] on button "Add Payment" at bounding box center [503, 158] width 100 height 14
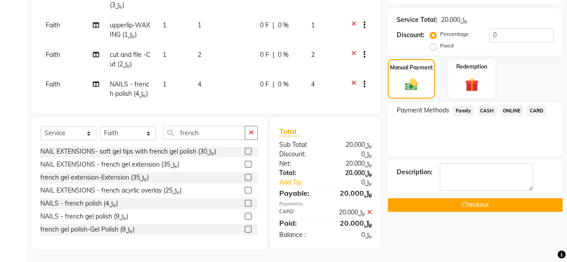
click at [472, 202] on button "Checkout" at bounding box center [475, 205] width 175 height 14
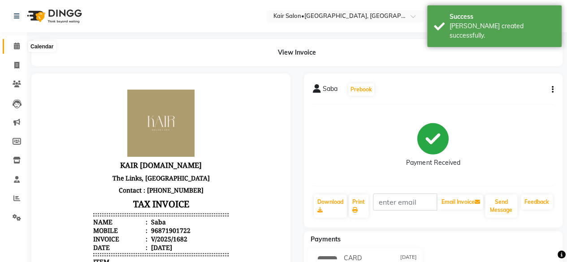
click at [17, 45] on icon at bounding box center [17, 46] width 6 height 7
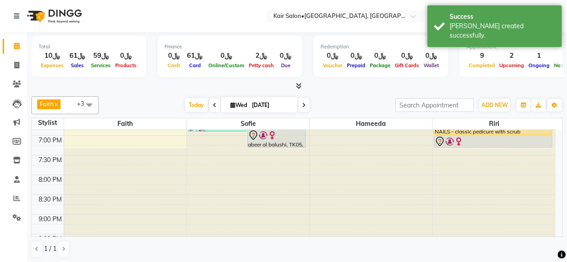
scroll to position [379, 0]
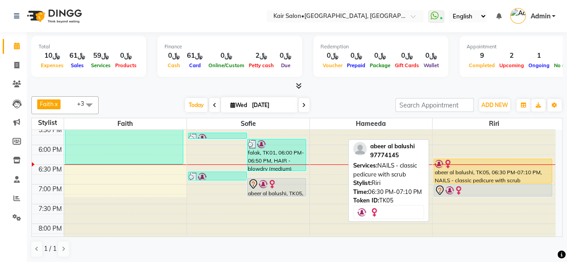
click at [491, 168] on div "abeer al balushi, TK05, 06:30 PM-07:10 PM, NAILS - classic pedicure with scrub" at bounding box center [493, 171] width 118 height 24
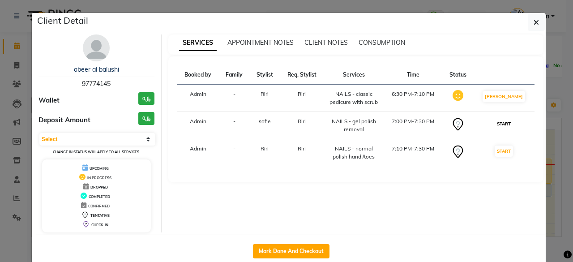
click at [504, 121] on button "START" at bounding box center [504, 123] width 18 height 11
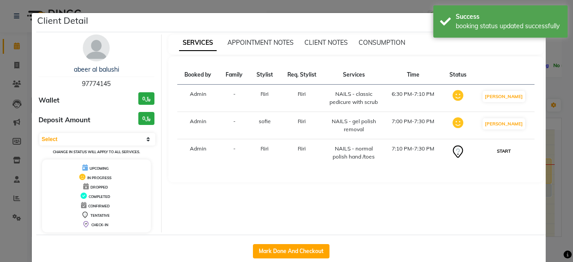
click at [504, 149] on button "START" at bounding box center [504, 151] width 18 height 11
select select "1"
click at [548, 130] on ngb-modal-window "Client Detail abeer al balushi 97774145 Wallet ﷼0 Deposit Amount ﷼0 Select IN S…" at bounding box center [286, 131] width 573 height 262
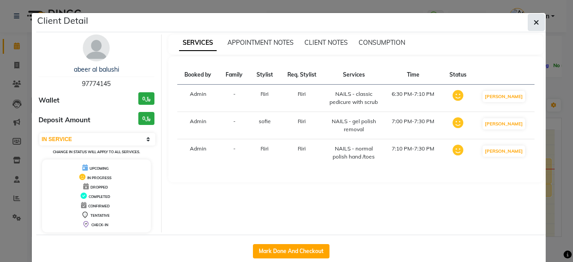
click at [535, 23] on icon "button" at bounding box center [536, 22] width 5 height 7
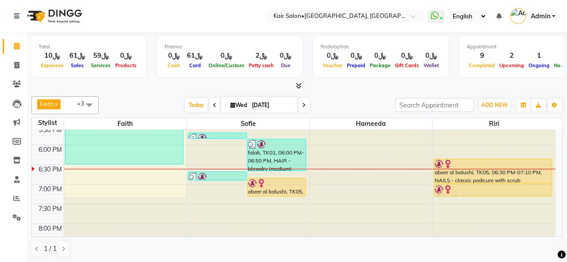
click at [306, 105] on span at bounding box center [303, 105] width 11 height 14
type input "[DATE]"
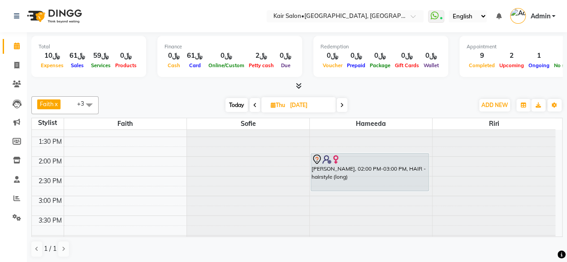
scroll to position [254, 0]
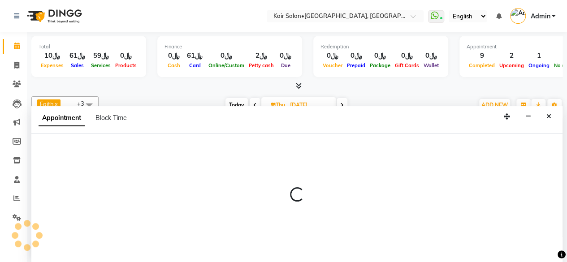
scroll to position [0, 0]
select select "66378"
select select "960"
select select "tentative"
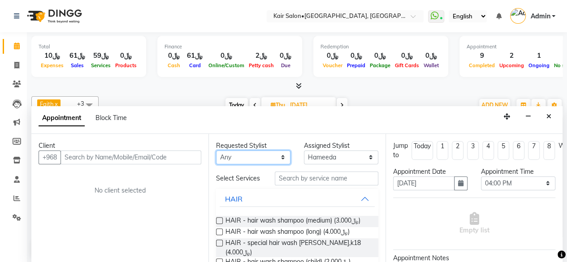
click at [278, 155] on select "Any Faith HABSATBEE [PERSON_NAME] Madam [PERSON_NAME] Madam [PERSON_NAME] Madam…" at bounding box center [253, 158] width 74 height 14
select select "66378"
click at [216, 151] on select "Any Faith HABSATBEE [PERSON_NAME] Madam [PERSON_NAME] Madam [PERSON_NAME] Madam…" at bounding box center [253, 158] width 74 height 14
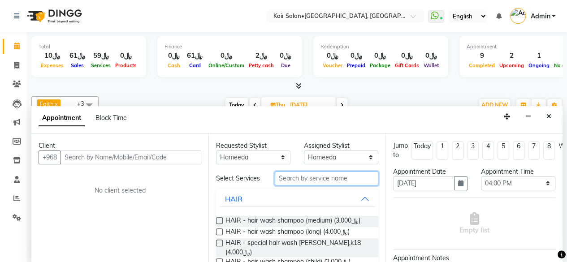
click at [290, 174] on input "text" at bounding box center [326, 179] width 103 height 14
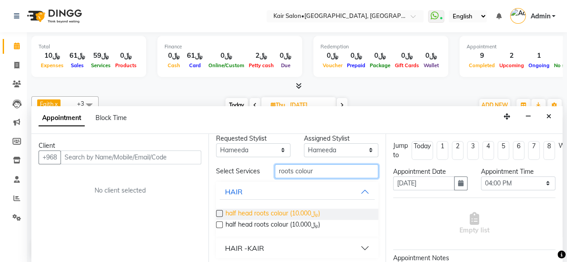
scroll to position [13, 0]
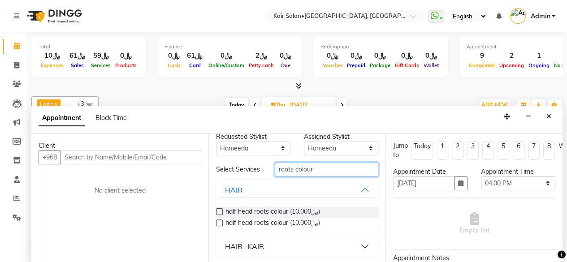
click at [310, 165] on input "roots colour" at bounding box center [326, 170] width 103 height 14
type input "r"
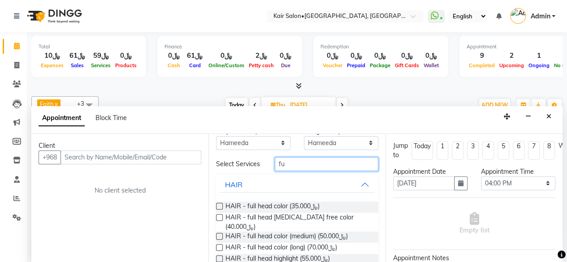
scroll to position [0, 0]
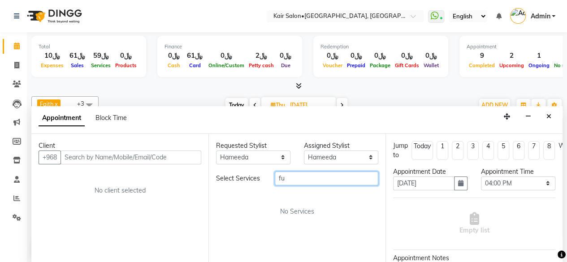
type input "f"
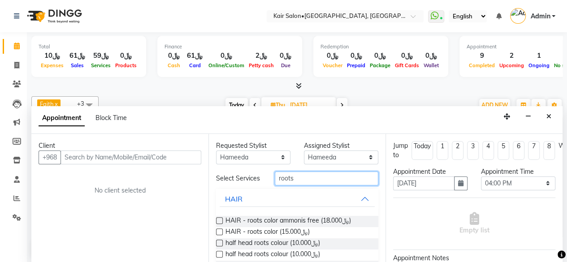
type input "roots"
click at [222, 234] on label at bounding box center [219, 231] width 7 height 7
click at [222, 234] on input "checkbox" at bounding box center [219, 233] width 6 height 6
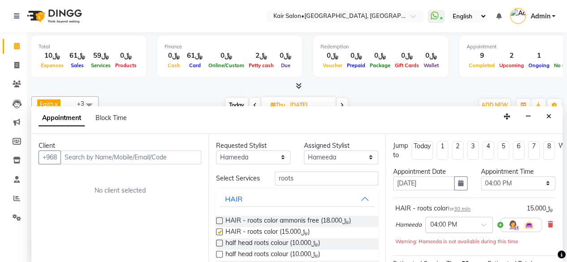
checkbox input "false"
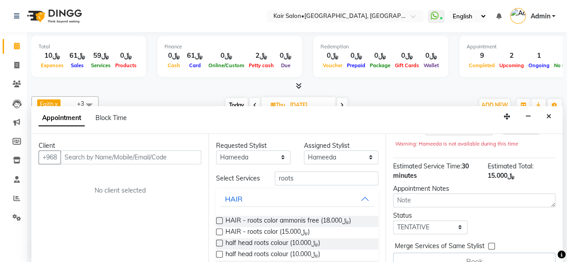
scroll to position [117, 0]
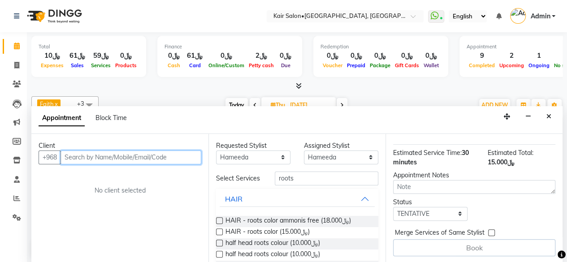
click at [183, 156] on input "text" at bounding box center [130, 158] width 141 height 14
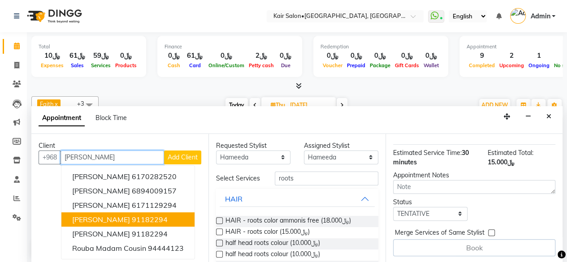
click at [158, 215] on button "Rouba Taouk 91182294" at bounding box center [127, 219] width 133 height 14
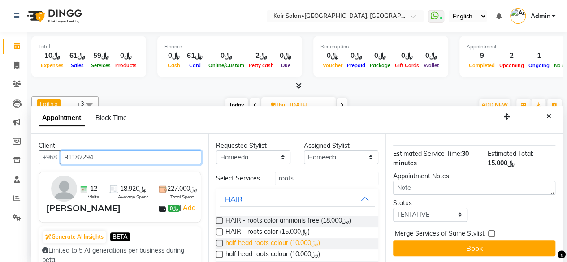
scroll to position [116, 0]
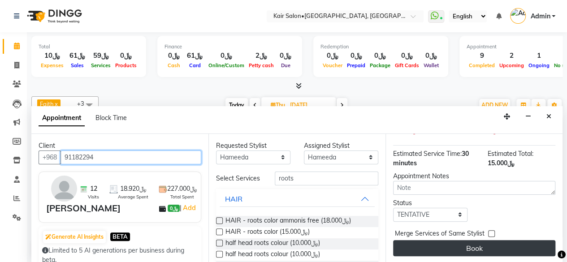
type input "91182294"
click at [456, 241] on button "Book" at bounding box center [474, 248] width 162 height 16
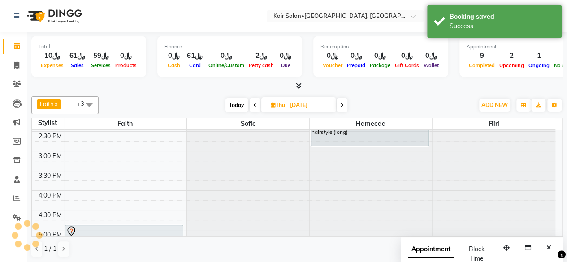
scroll to position [0, 0]
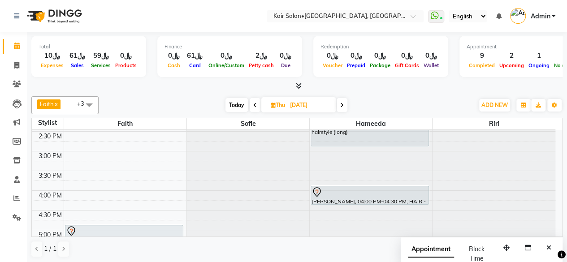
click at [238, 104] on span "Today" at bounding box center [236, 105] width 22 height 14
type input "[DATE]"
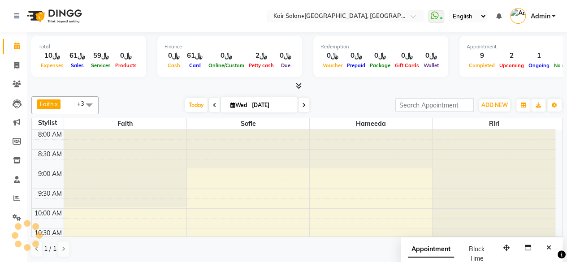
scroll to position [389, 0]
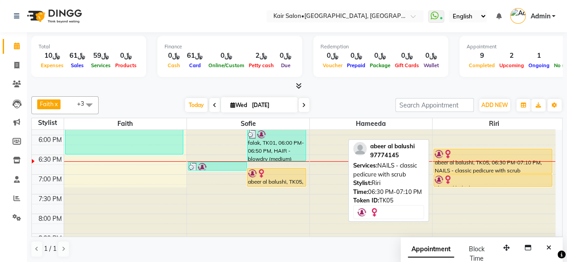
click at [502, 164] on div "abeer al balushi, TK05, 06:30 PM-07:10 PM, NAILS - classic pedicure with scrub" at bounding box center [493, 161] width 118 height 24
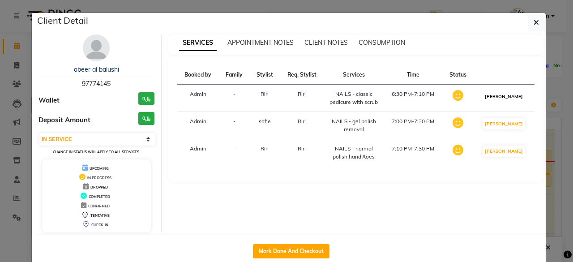
click at [508, 94] on button "[PERSON_NAME]" at bounding box center [504, 96] width 43 height 11
select select "select"
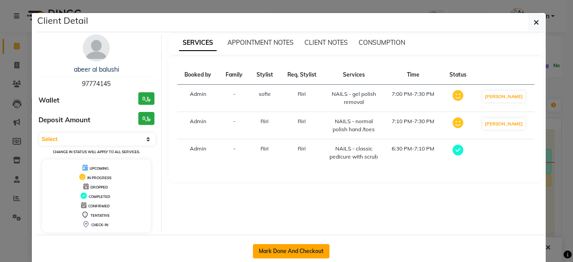
click at [301, 249] on button "Mark Done And Checkout" at bounding box center [291, 251] width 77 height 14
select select "service"
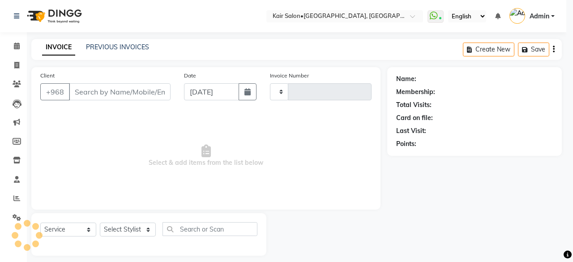
type input "1683"
select select "6490"
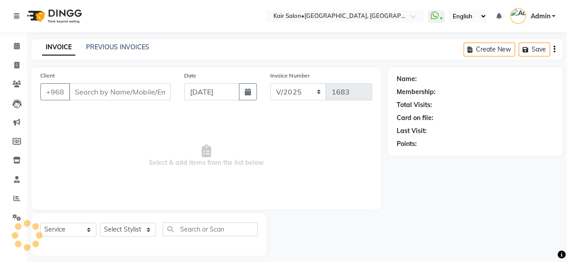
type input "97774145"
select select "58893"
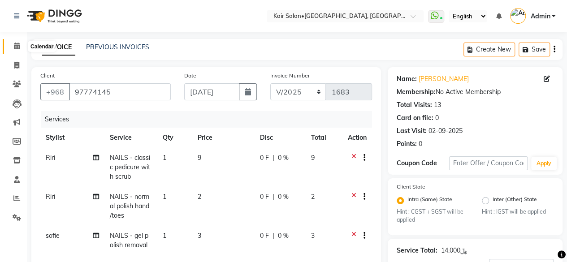
click at [14, 47] on icon at bounding box center [17, 46] width 6 height 7
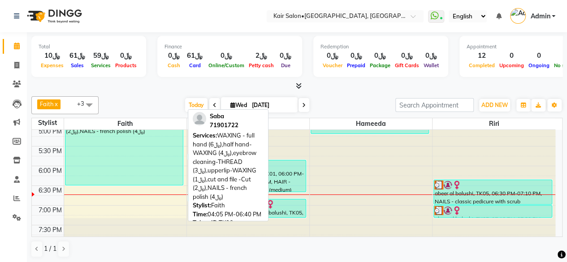
scroll to position [314, 0]
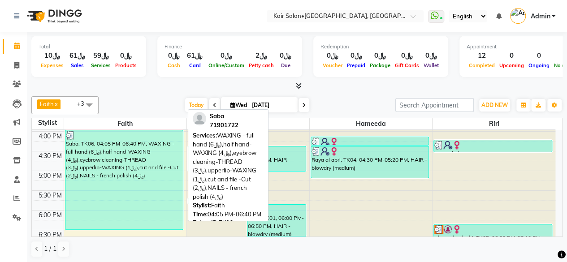
click at [124, 170] on div "Saba, TK06, 04:05 PM-06:40 PM, WAXING - full hand (﷼6),half hand-WAXING (﷼4),ey…" at bounding box center [123, 179] width 117 height 99
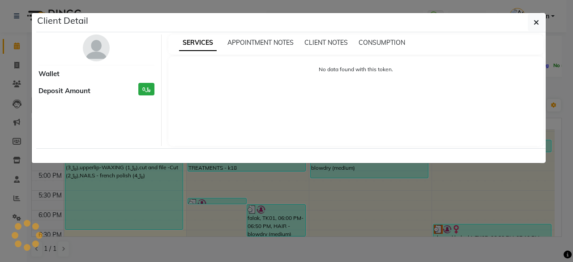
select select "3"
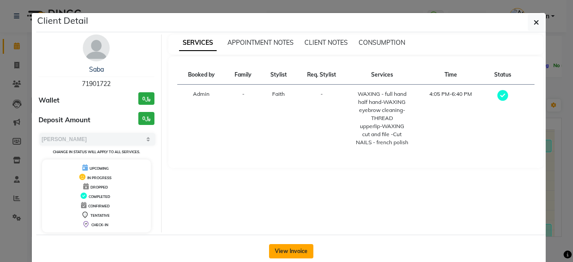
click at [283, 246] on button "View Invoice" at bounding box center [291, 251] width 44 height 14
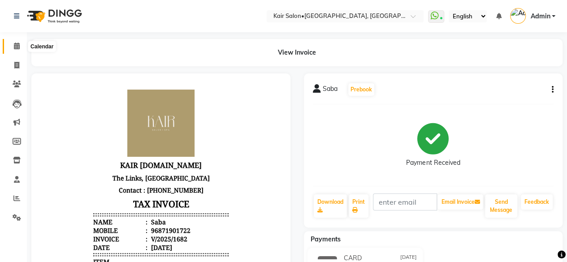
click at [19, 44] on icon at bounding box center [17, 46] width 6 height 7
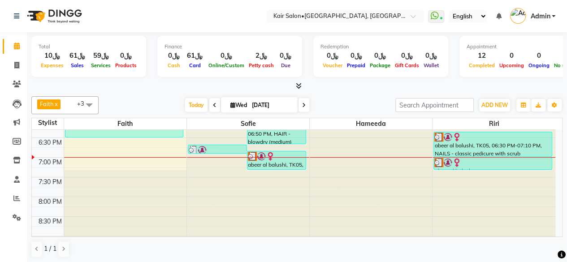
scroll to position [358, 0]
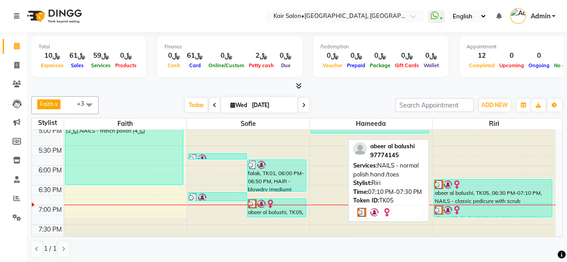
click at [457, 212] on img at bounding box center [456, 210] width 9 height 9
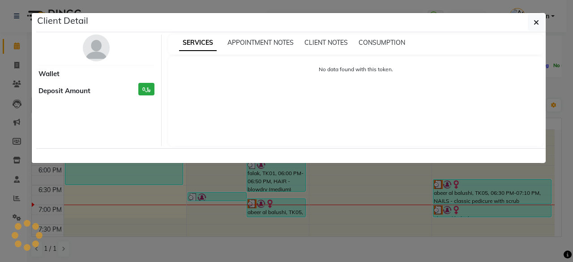
select select "3"
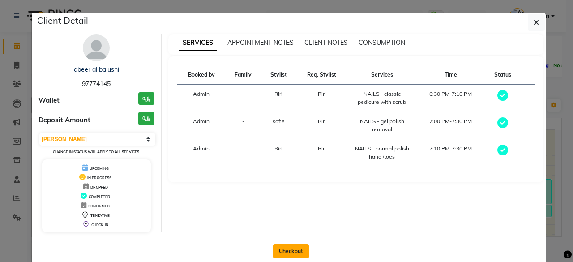
click at [288, 250] on button "Checkout" at bounding box center [291, 251] width 36 height 14
select select "service"
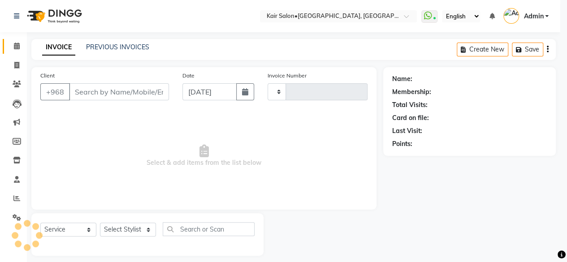
type input "1683"
select select "6490"
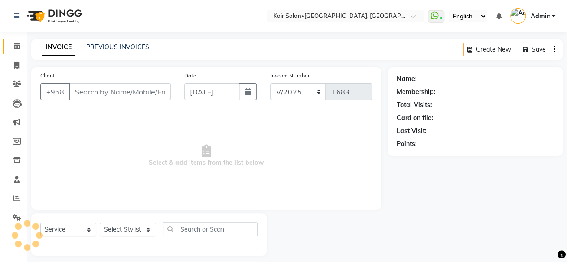
type input "97774145"
select select "58893"
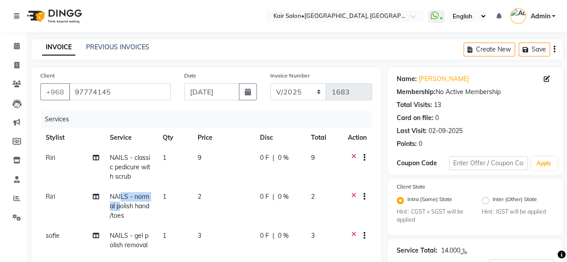
drag, startPoint x: 132, startPoint y: 203, endPoint x: 120, endPoint y: 202, distance: 11.7
click at [120, 202] on span "NAILS - normal polish hand /toes" at bounding box center [129, 206] width 39 height 27
select select "89249"
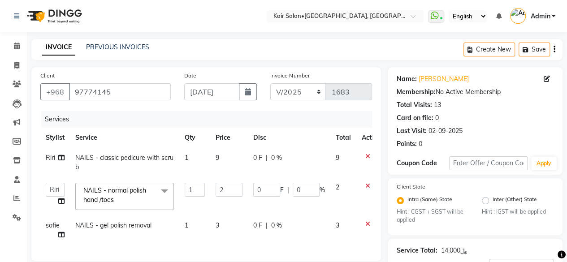
click at [165, 189] on span at bounding box center [164, 191] width 18 height 17
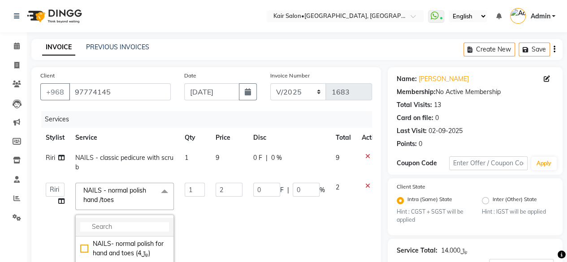
click at [132, 224] on input "multiselect-search" at bounding box center [124, 226] width 89 height 9
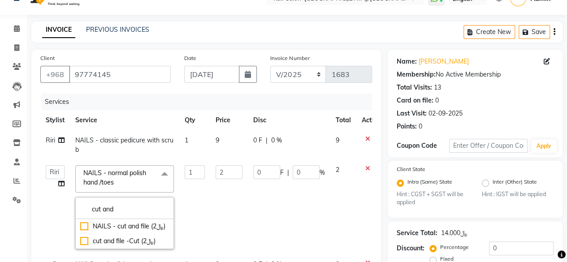
scroll to position [45, 0]
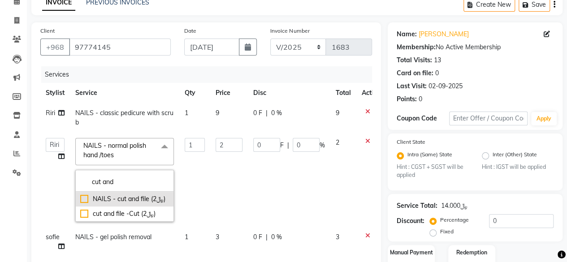
type input "cut and"
click at [82, 196] on div "NAILS - cut and file (﷼2)" at bounding box center [124, 198] width 89 height 9
checkbox input "true"
click at [60, 176] on td "[PERSON_NAME] Kairs staffs Madam [PERSON_NAME] Madam [PERSON_NAME] Madam Butain…" at bounding box center [55, 180] width 30 height 95
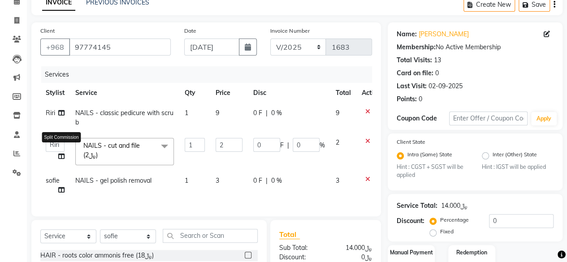
click at [61, 156] on icon at bounding box center [61, 156] width 6 height 6
select select "89249"
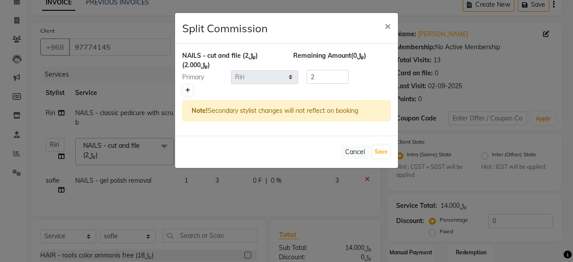
click at [187, 89] on icon at bounding box center [187, 90] width 5 height 5
type input "1"
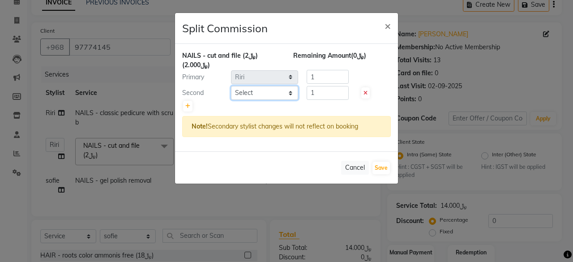
click at [289, 93] on select "Select Faith HABSATBEE [PERSON_NAME] Kairs staffs Madam [PERSON_NAME] Madam [PE…" at bounding box center [264, 93] width 67 height 14
select select "58893"
click at [231, 86] on select "Select Faith HABSATBEE [PERSON_NAME] Kairs staffs Madam [PERSON_NAME] Madam [PE…" at bounding box center [264, 93] width 67 height 14
click at [380, 169] on button "Save" at bounding box center [381, 168] width 17 height 13
select select "Select"
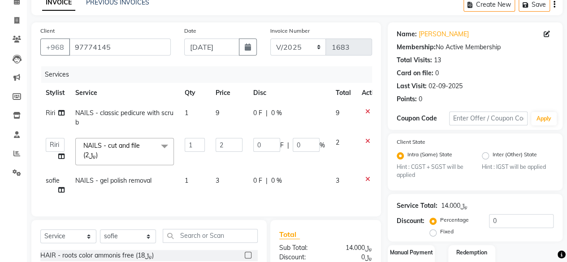
scroll to position [154, 0]
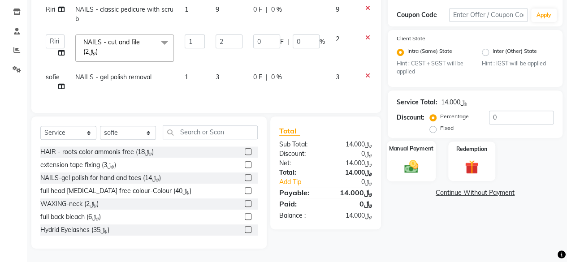
click at [411, 160] on img at bounding box center [411, 167] width 23 height 16
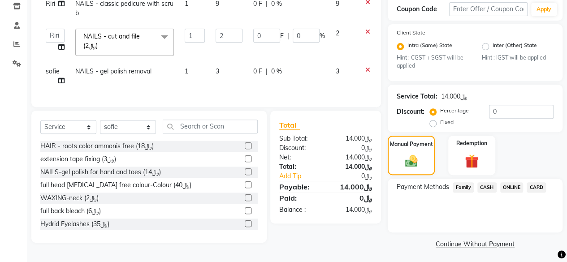
click at [543, 188] on span "CARD" at bounding box center [535, 187] width 19 height 10
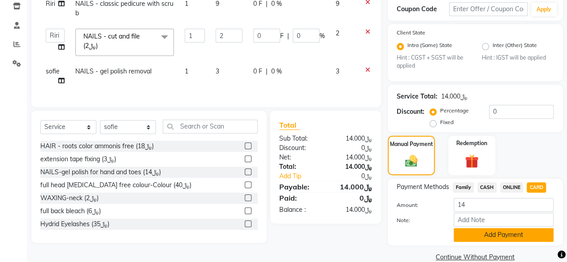
click at [497, 233] on button "Add Payment" at bounding box center [503, 235] width 100 height 14
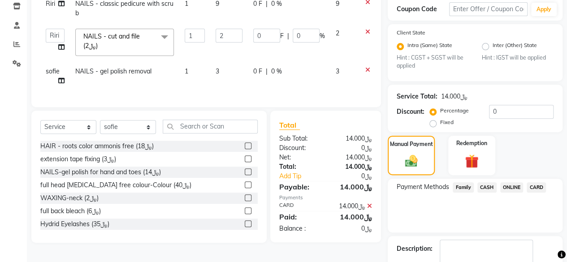
scroll to position [193, 0]
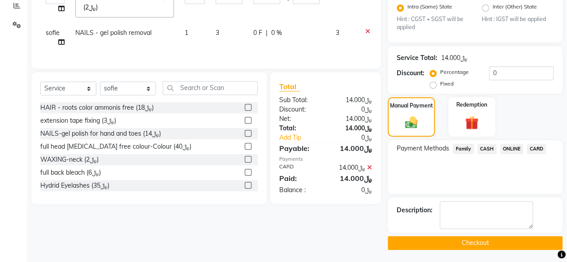
click at [480, 242] on button "Checkout" at bounding box center [475, 243] width 175 height 14
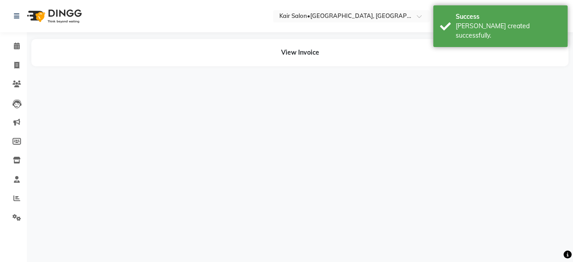
select select "89249"
select select "58893"
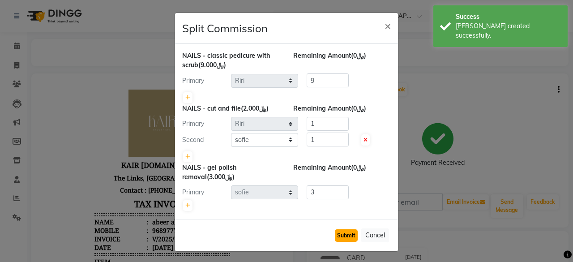
click at [343, 234] on button "Submit" at bounding box center [346, 235] width 23 height 13
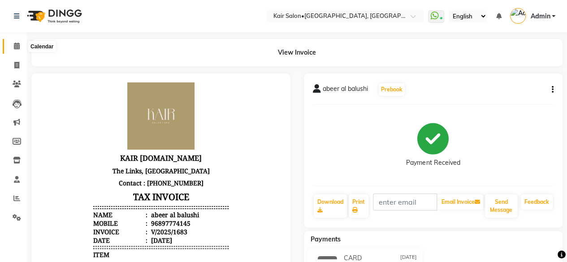
click at [19, 48] on icon at bounding box center [17, 46] width 6 height 7
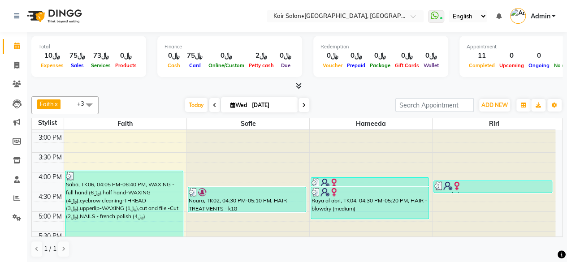
scroll to position [403, 0]
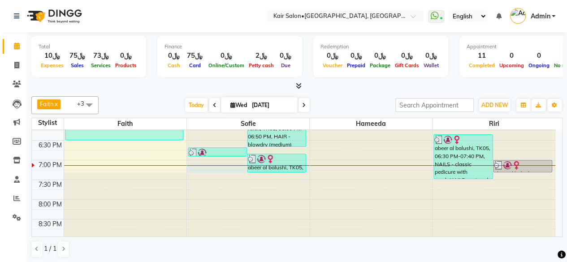
click at [263, 165] on div at bounding box center [248, 165] width 122 height 0
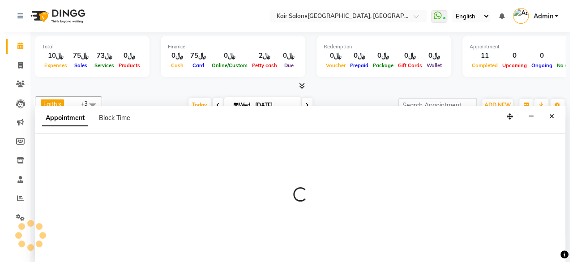
scroll to position [0, 0]
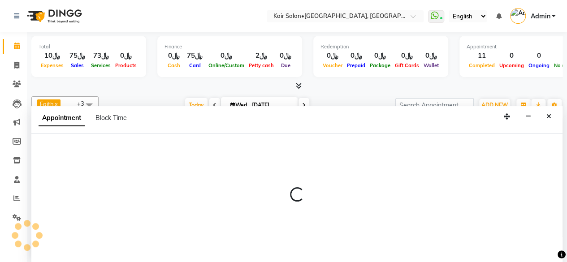
select select "58893"
select select "tentative"
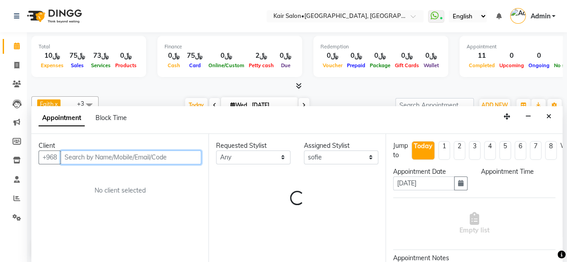
select select "1155"
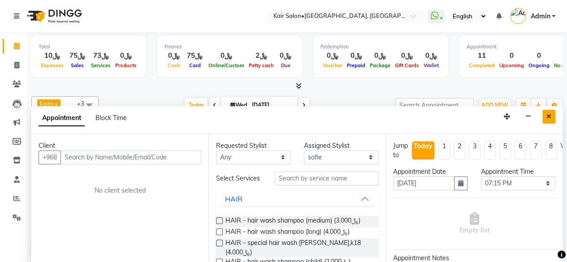
click at [554, 112] on button "Close" at bounding box center [548, 117] width 13 height 14
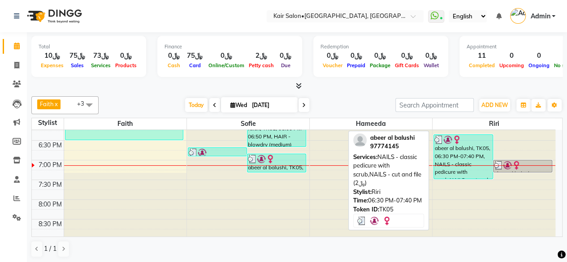
click at [473, 159] on div "abeer al balushi, TK05, 06:30 PM-07:40 PM, NAILS - classic pedicure with scrub,…" at bounding box center [463, 157] width 58 height 44
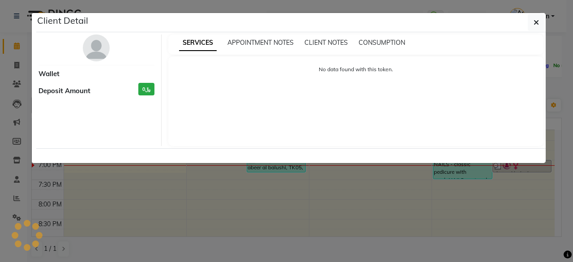
select select "3"
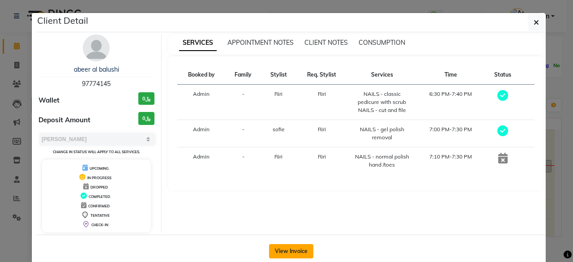
click at [295, 250] on button "View Invoice" at bounding box center [291, 251] width 44 height 14
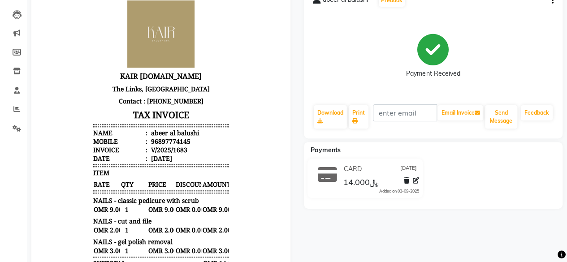
scroll to position [90, 0]
